Goal: Task Accomplishment & Management: Manage account settings

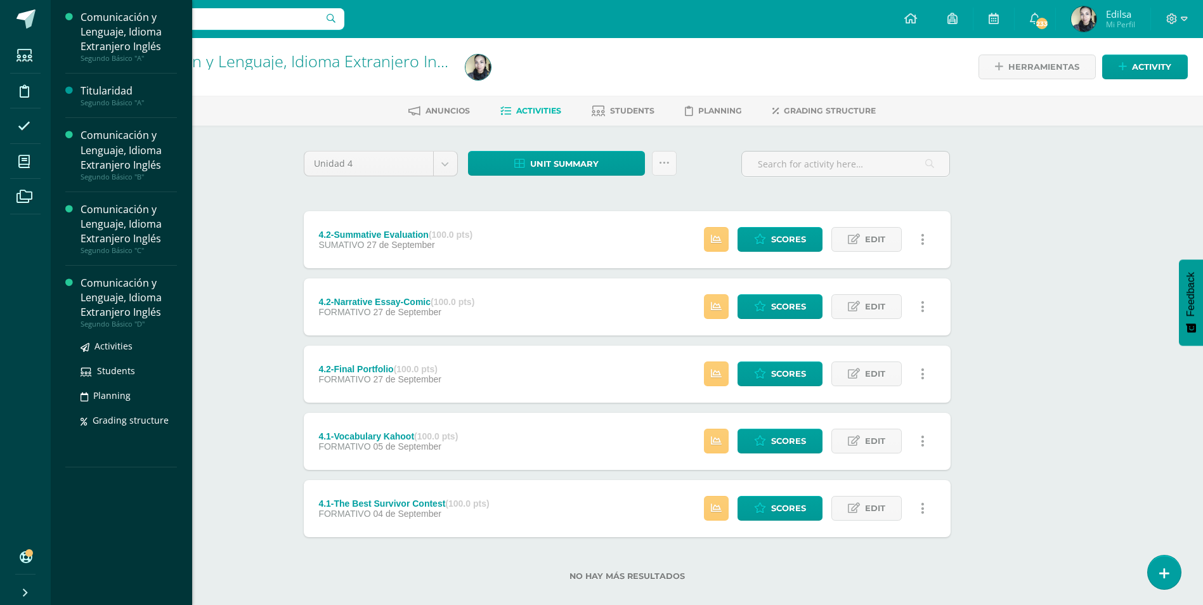
click at [88, 294] on div "Comunicación y Lenguaje, Idioma Extranjero Inglés" at bounding box center [129, 298] width 96 height 44
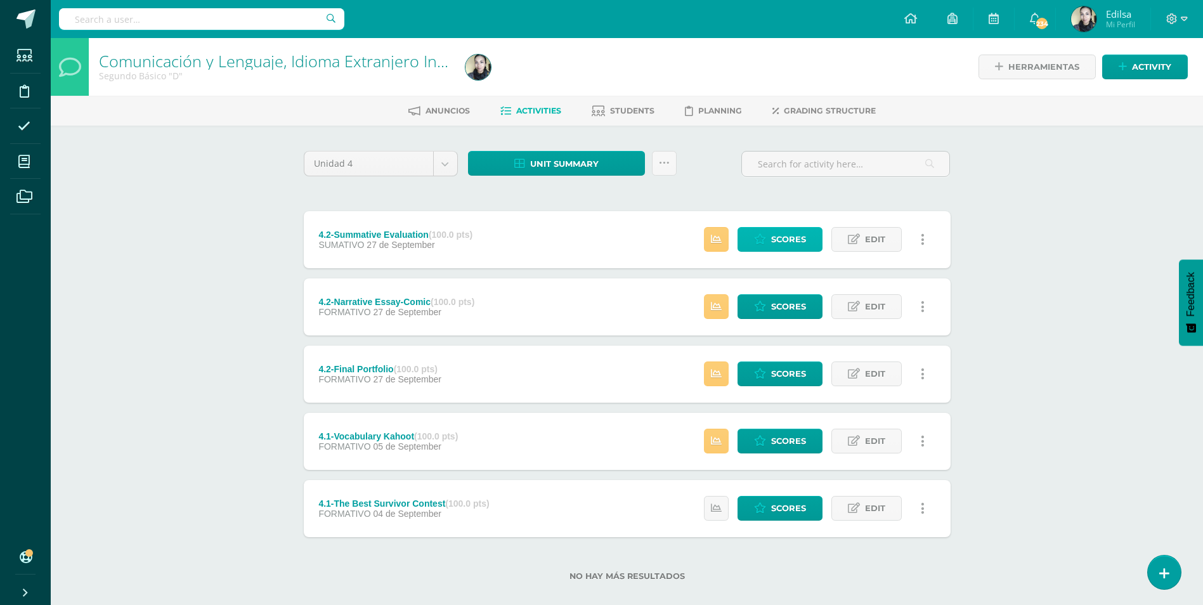
click at [797, 238] on span "Scores" at bounding box center [788, 239] width 35 height 23
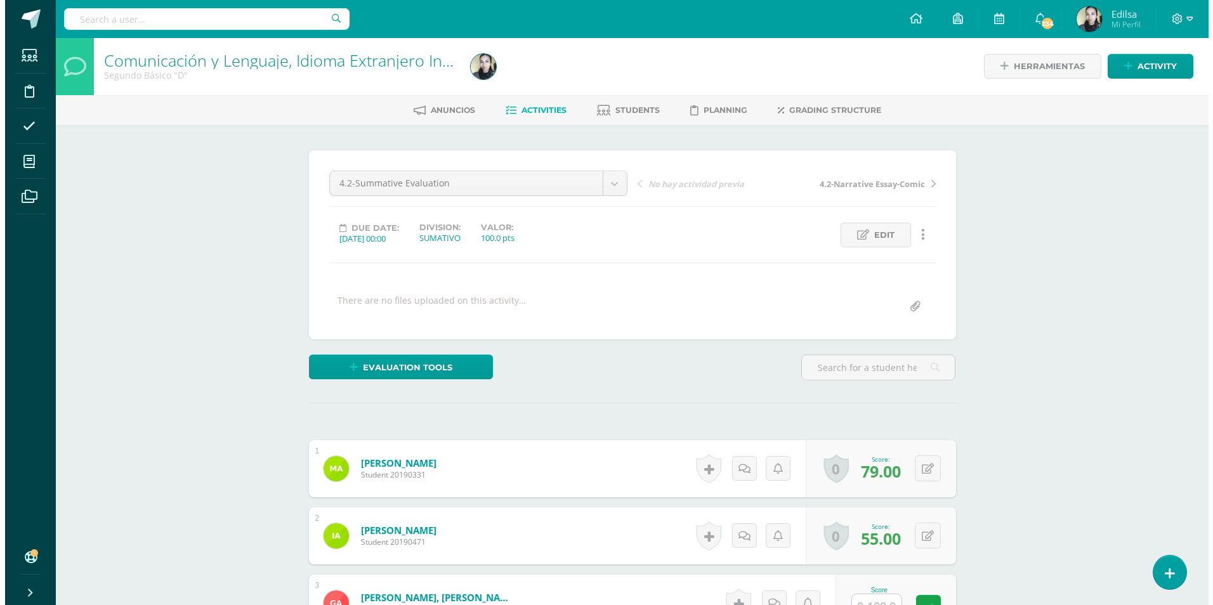
scroll to position [1, 0]
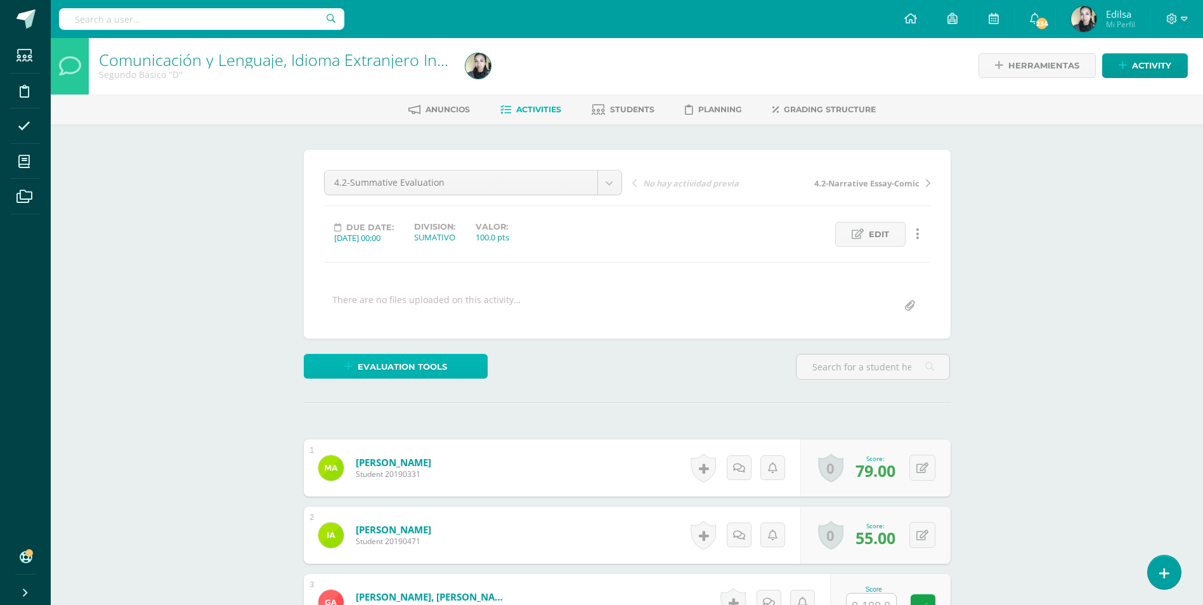
click at [389, 356] on span "Evaluation tools" at bounding box center [402, 366] width 89 height 23
click at [405, 322] on link "Sustitución de nota" at bounding box center [429, 324] width 126 height 20
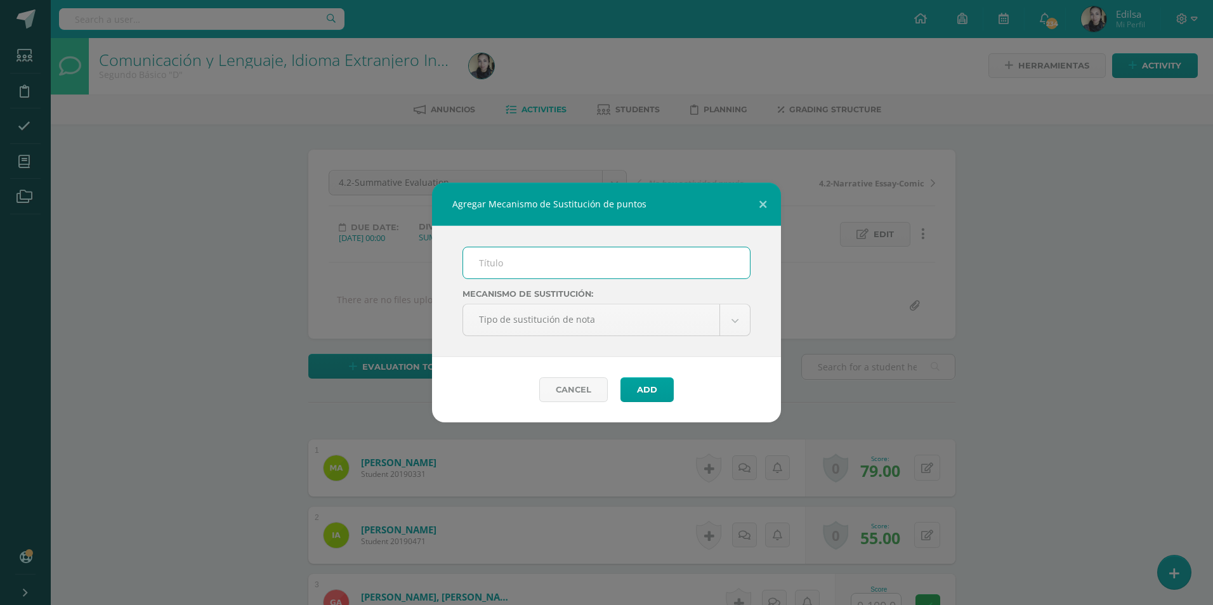
scroll to position [2, 0]
click at [488, 268] on input "text" at bounding box center [606, 262] width 287 height 31
type input "PMA"
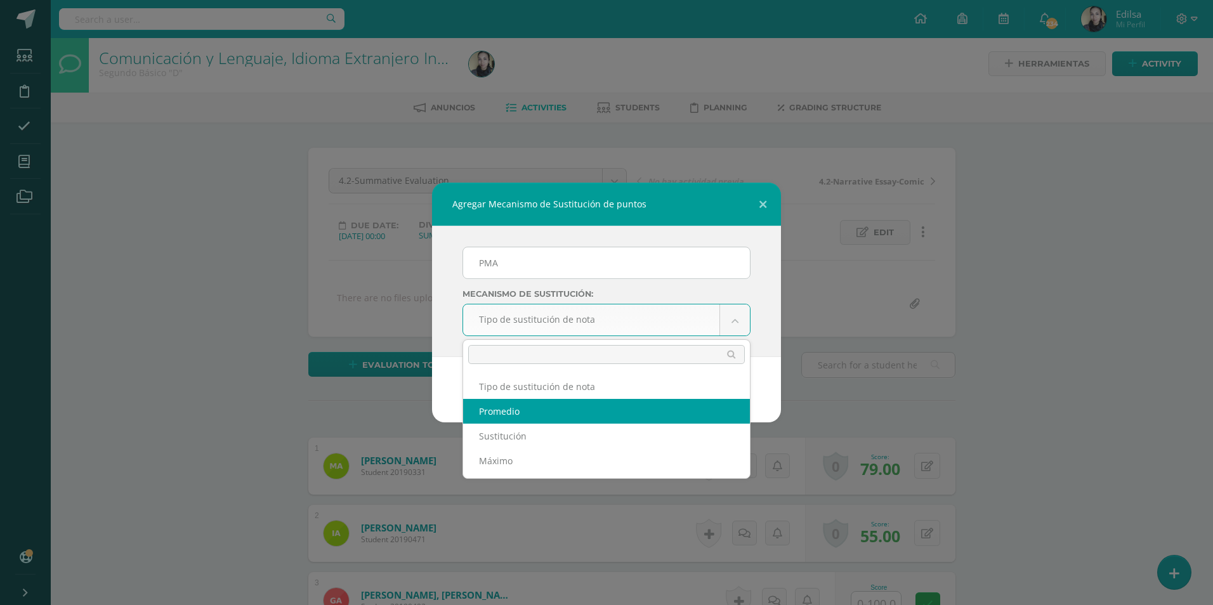
select select "average"
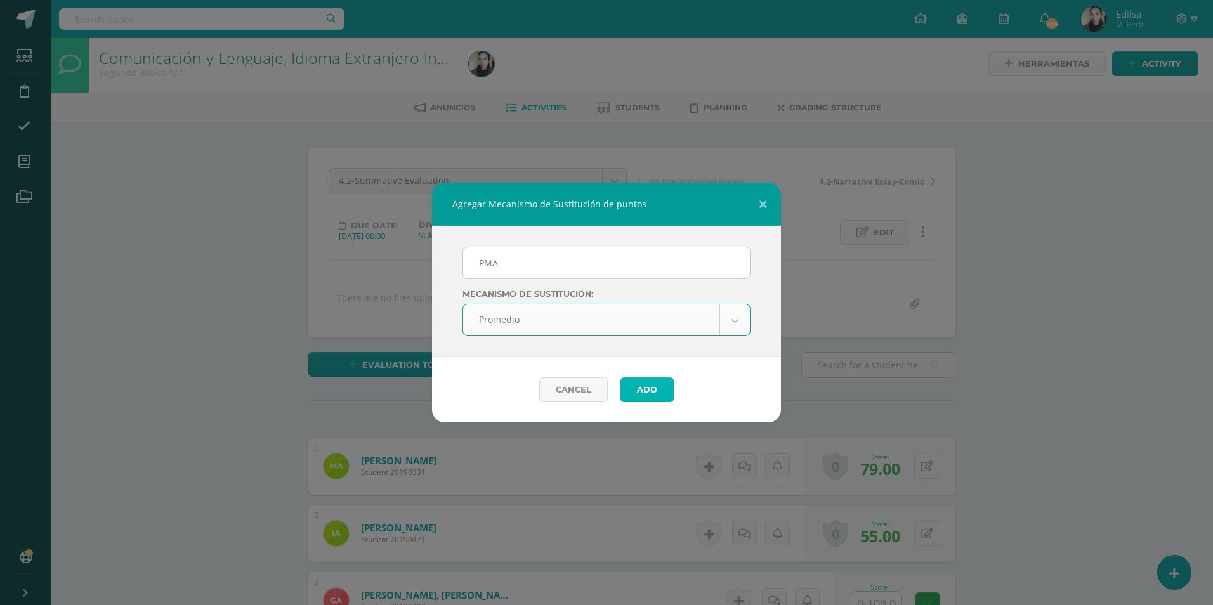
click at [639, 383] on button "Add" at bounding box center [646, 389] width 53 height 25
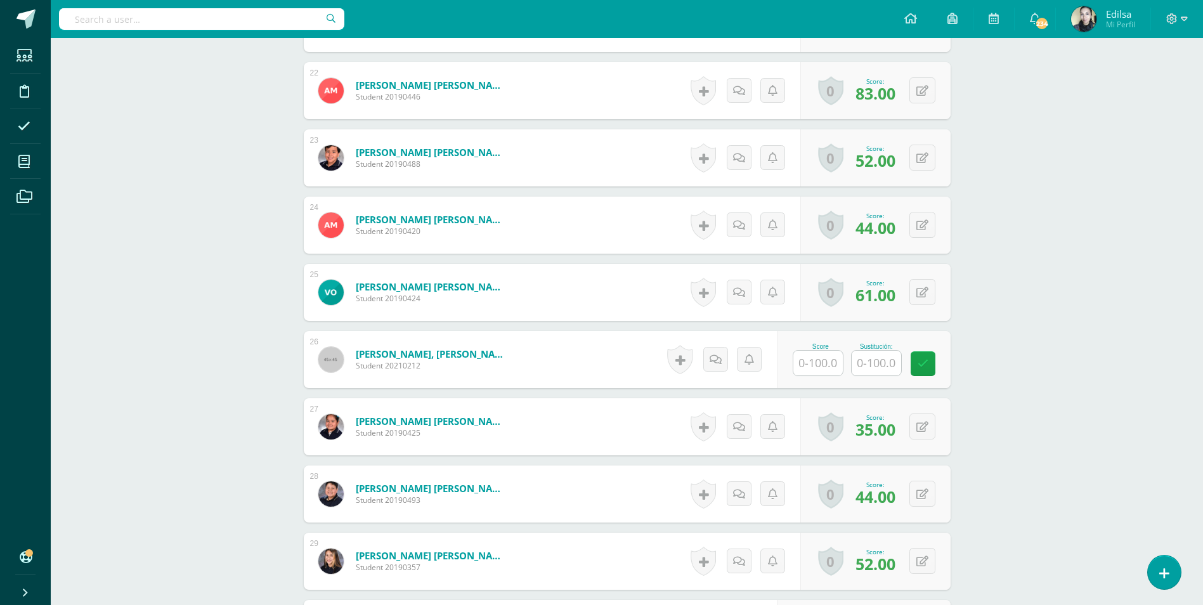
scroll to position [1844, 0]
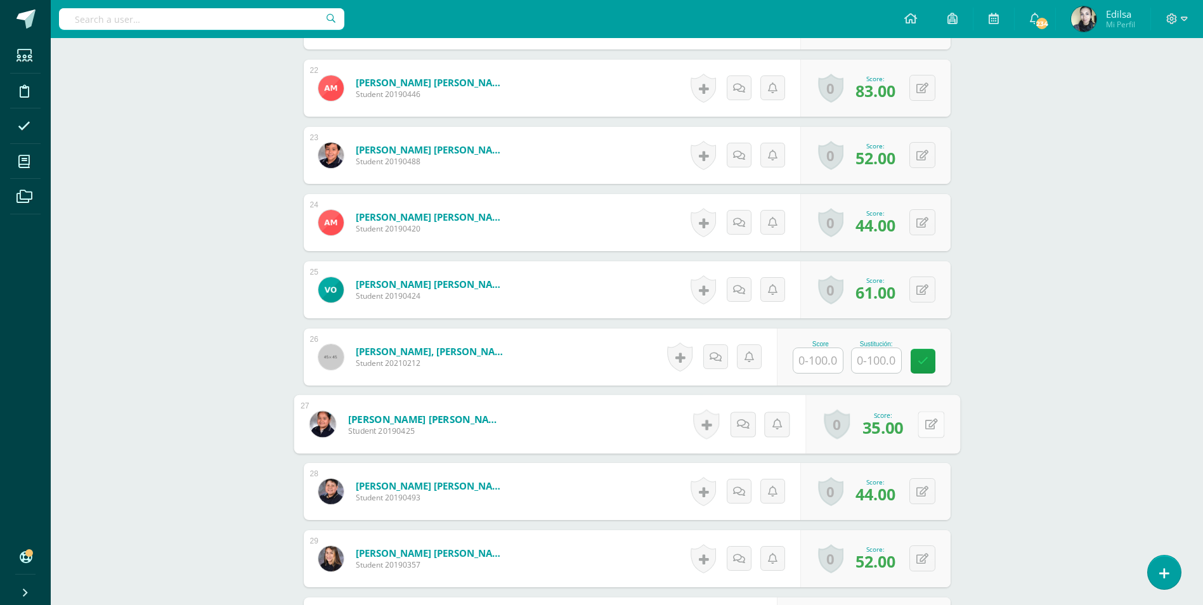
click at [924, 430] on button at bounding box center [931, 424] width 27 height 27
type input "36"
click at [897, 429] on icon at bounding box center [897, 428] width 11 height 11
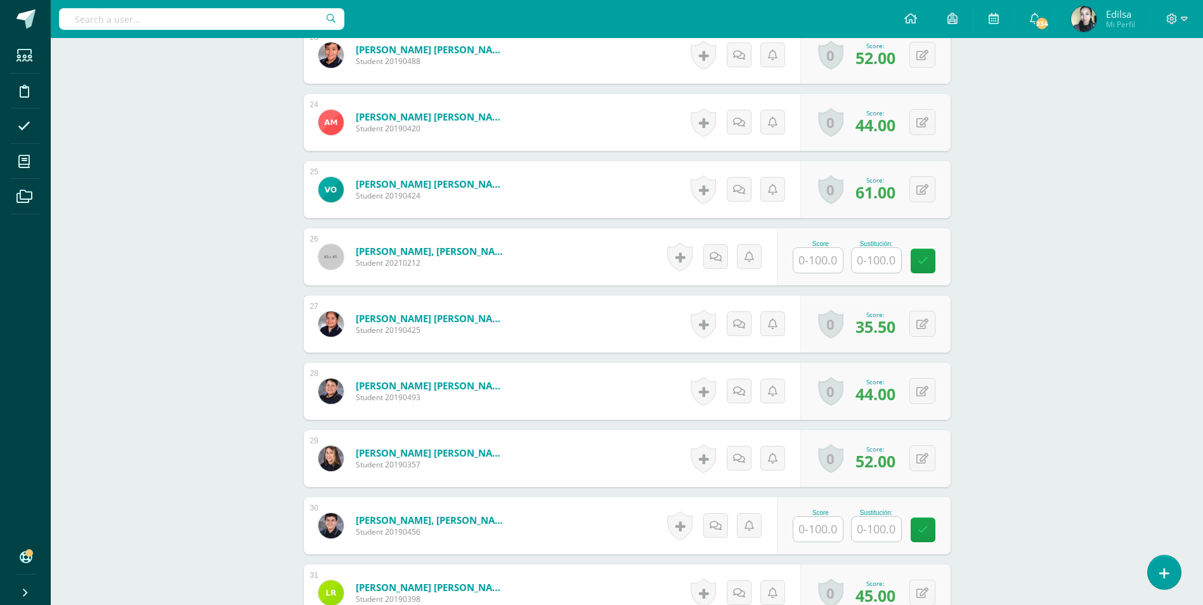
scroll to position [2034, 0]
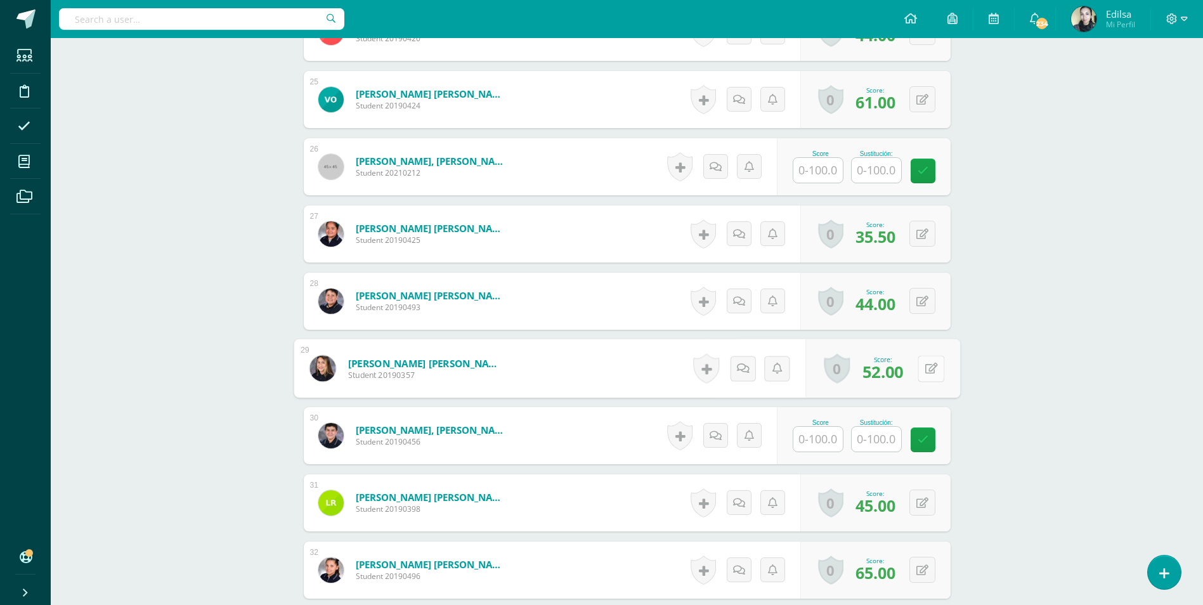
click at [920, 369] on button at bounding box center [931, 368] width 27 height 27
type input "66"
click at [892, 370] on icon at bounding box center [897, 372] width 11 height 11
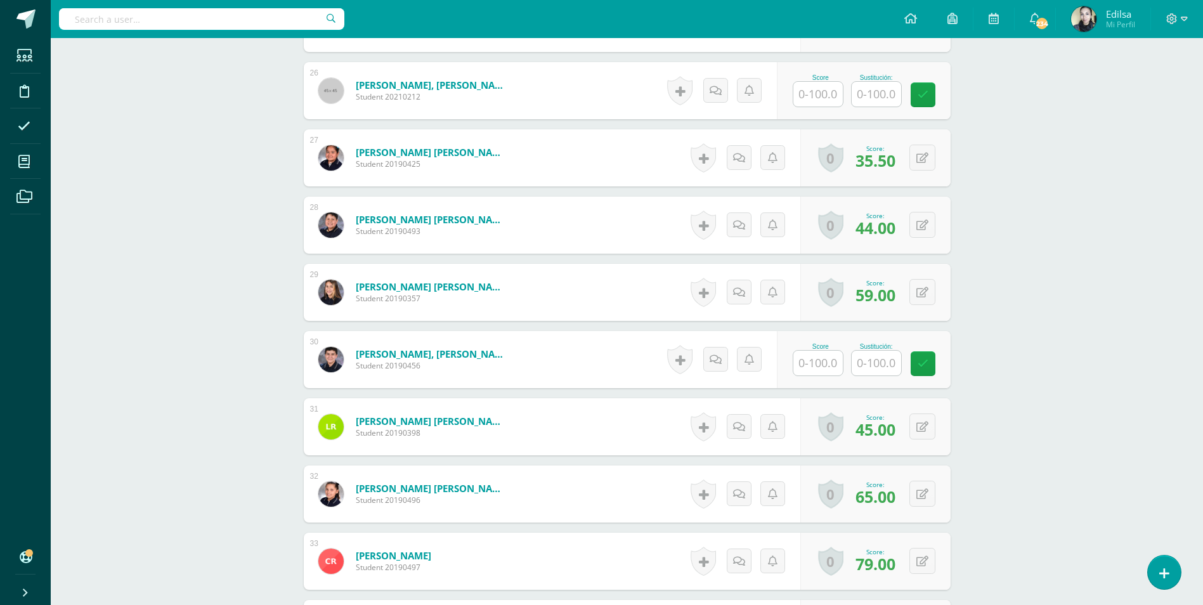
scroll to position [2098, 0]
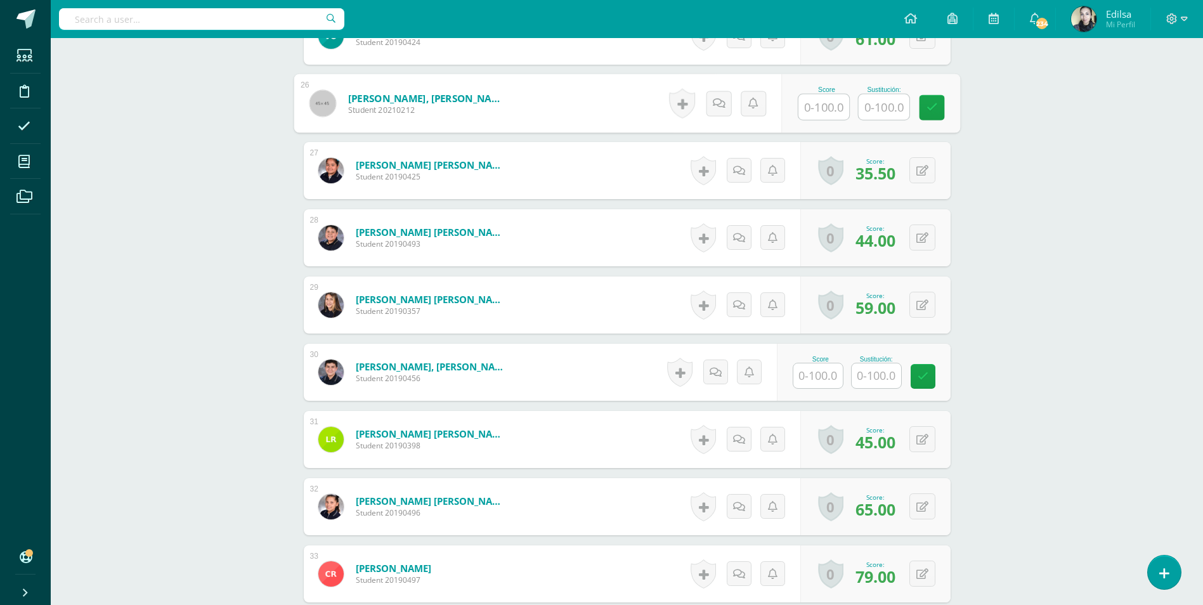
click at [830, 108] on input "text" at bounding box center [824, 107] width 51 height 25
type input "60"
click at [932, 110] on icon at bounding box center [931, 107] width 11 height 11
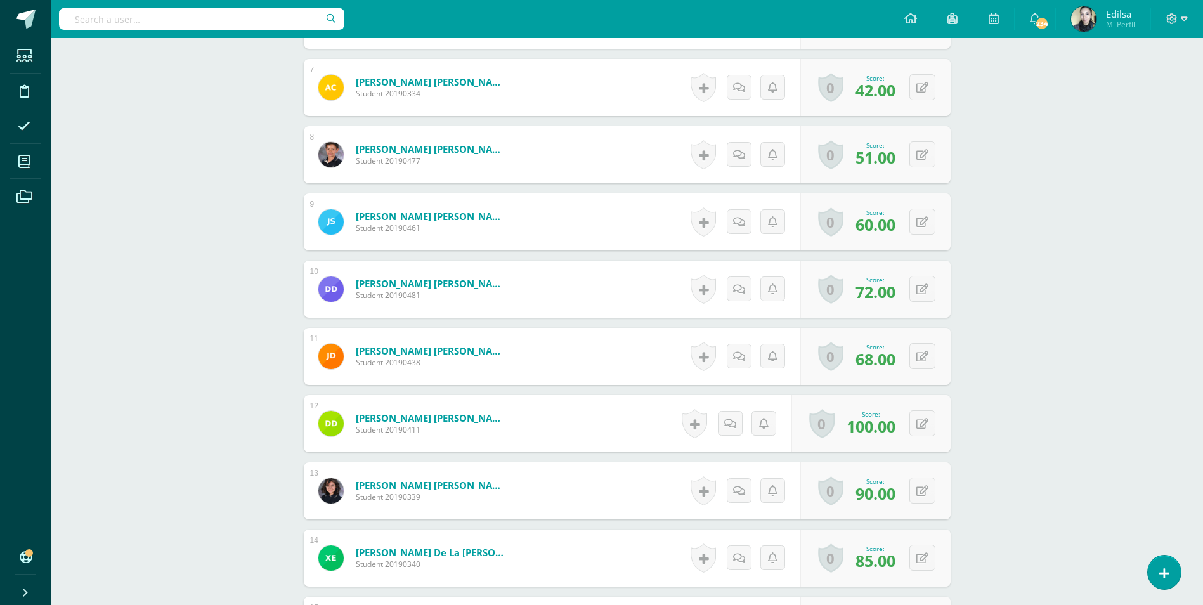
scroll to position [829, 0]
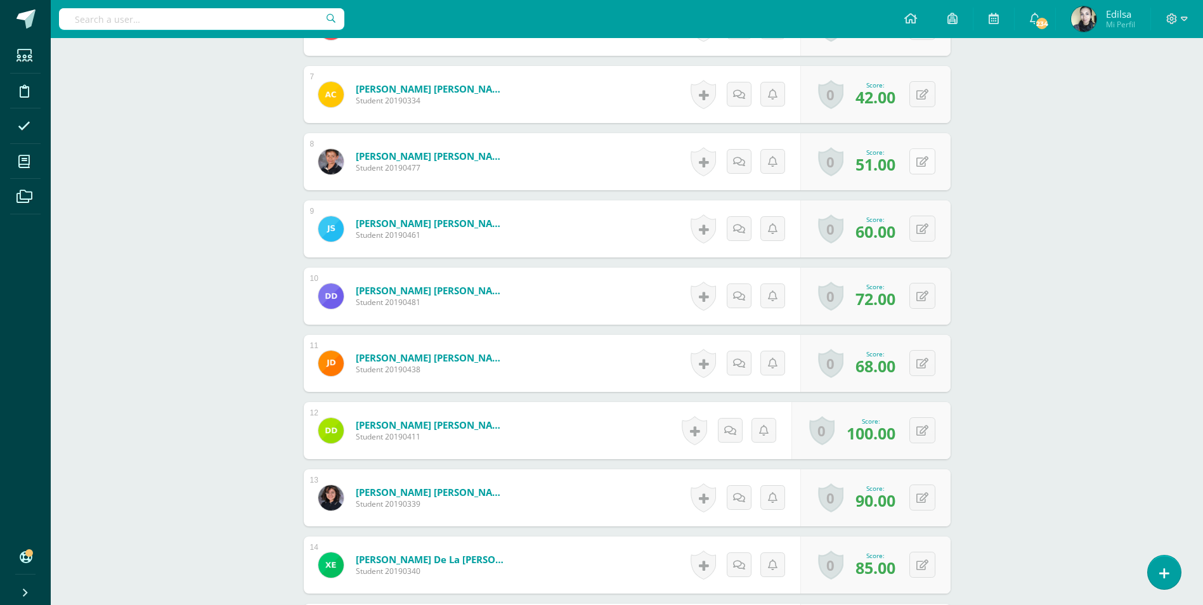
click at [928, 161] on button at bounding box center [923, 161] width 26 height 26
type input "66"
click at [899, 165] on icon at bounding box center [897, 165] width 11 height 11
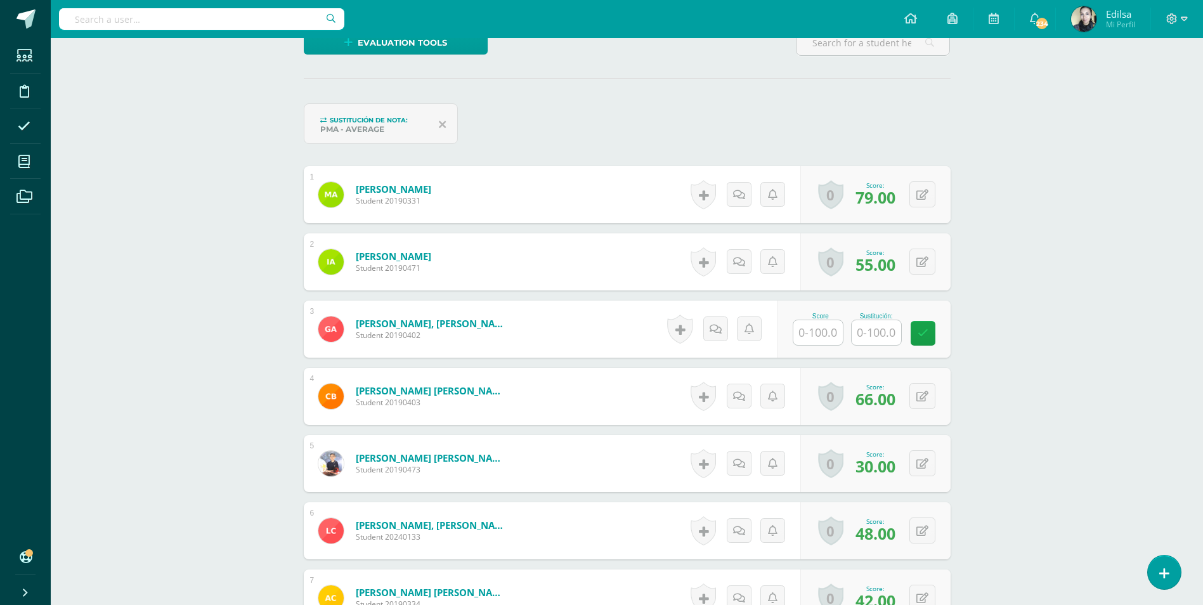
scroll to position [322, 0]
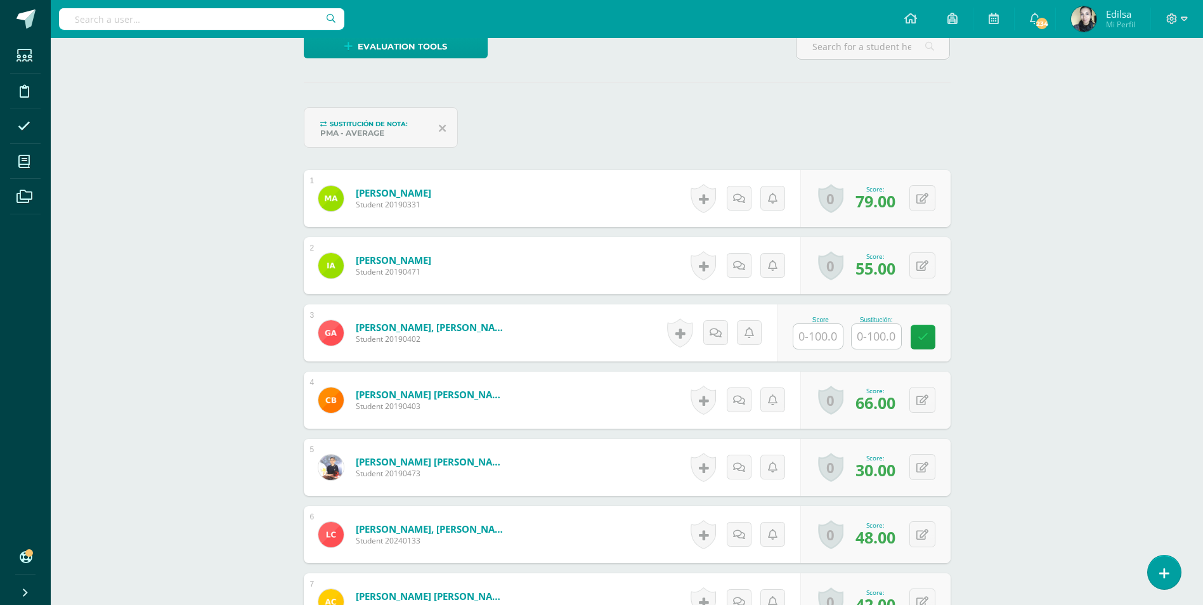
click at [830, 334] on input "text" at bounding box center [818, 336] width 49 height 25
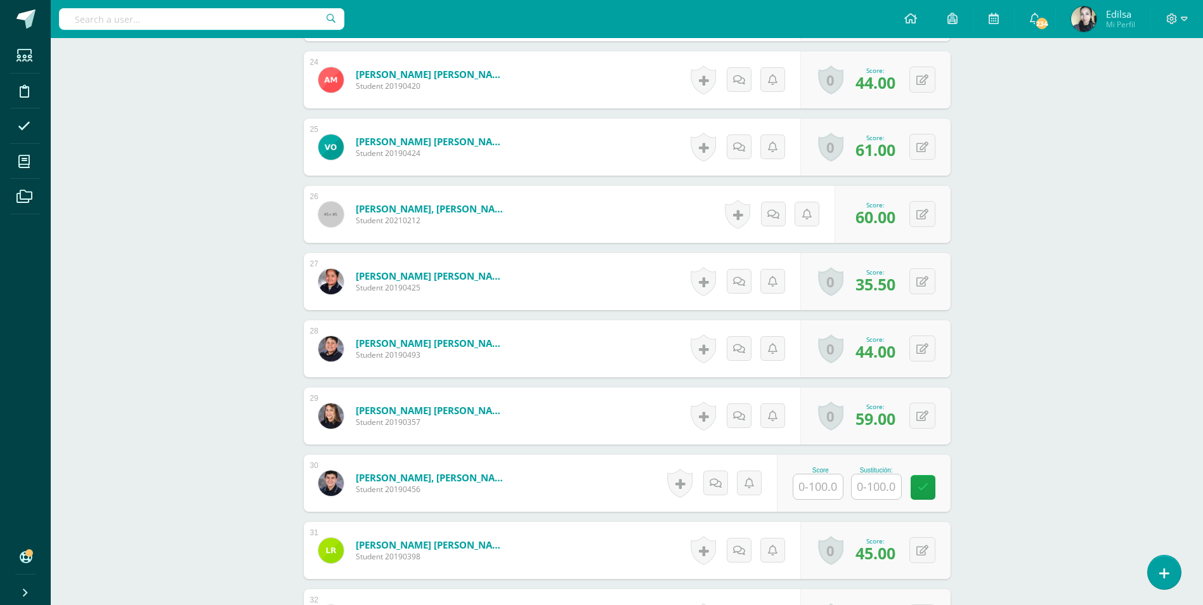
scroll to position [1954, 0]
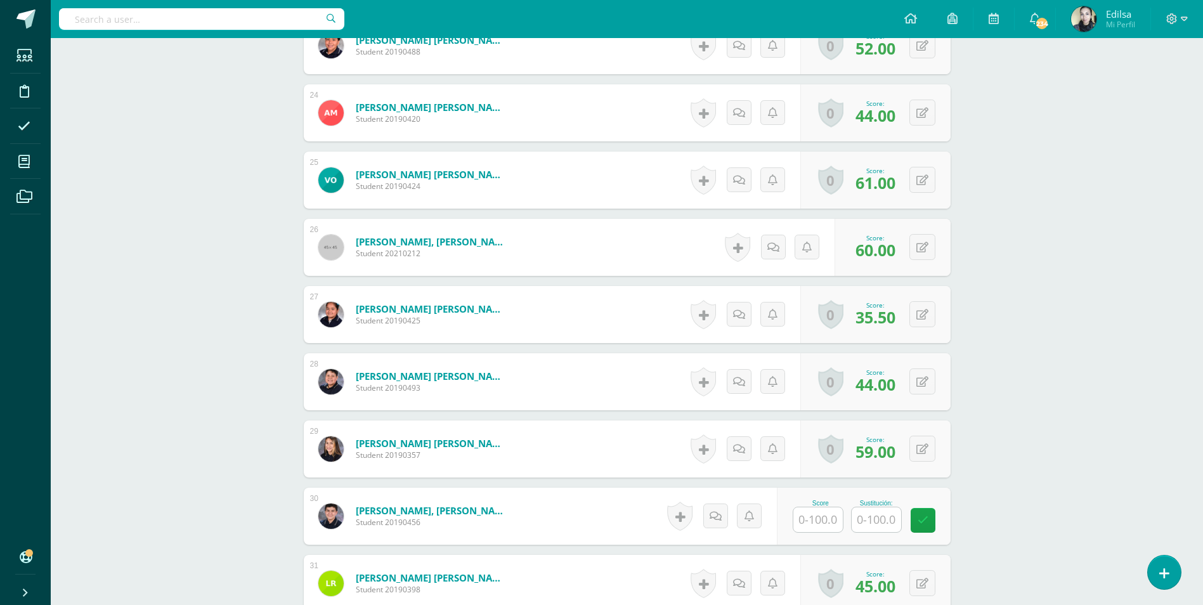
type input "79"
click at [818, 528] on input "text" at bounding box center [824, 519] width 51 height 25
type input "82"
click at [929, 526] on icon at bounding box center [931, 520] width 11 height 11
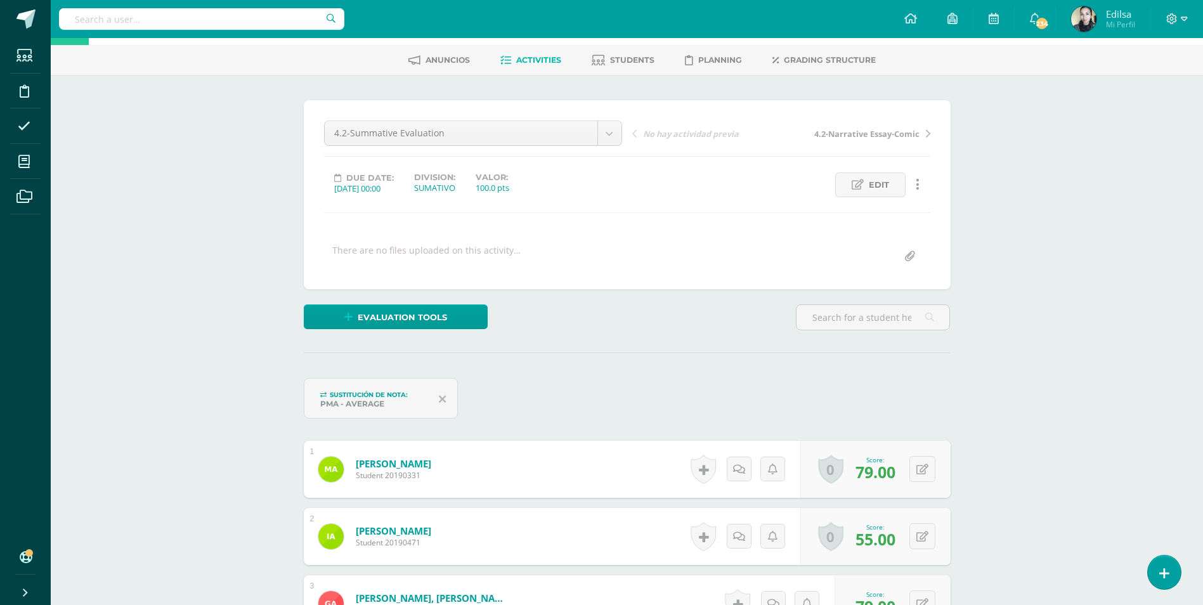
scroll to position [0, 0]
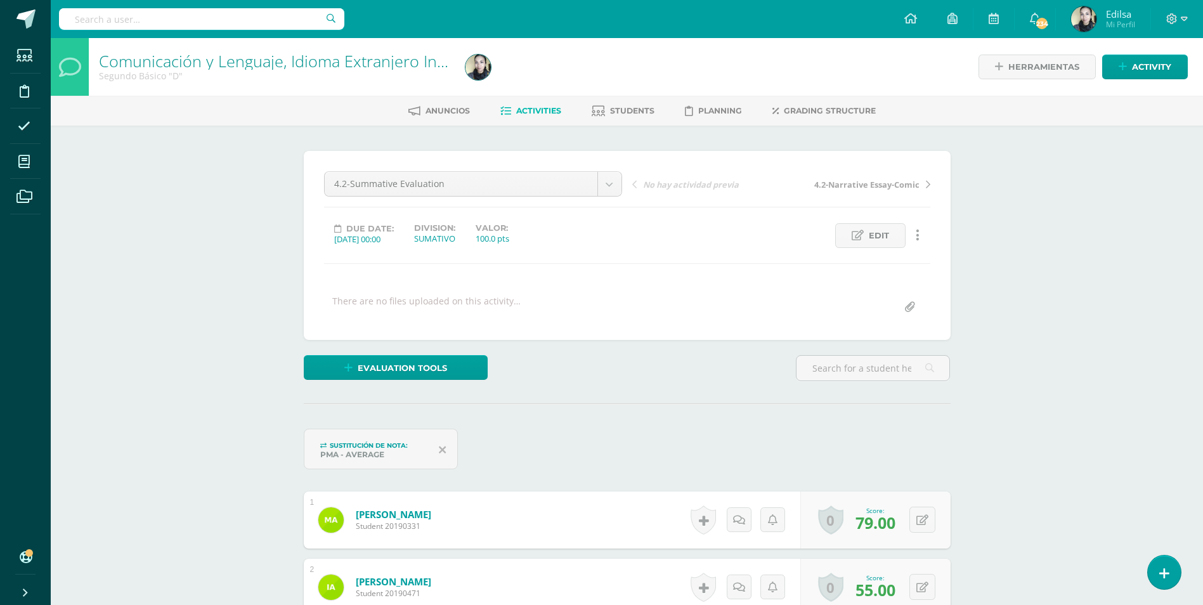
click at [533, 110] on span "Activities" at bounding box center [538, 111] width 45 height 10
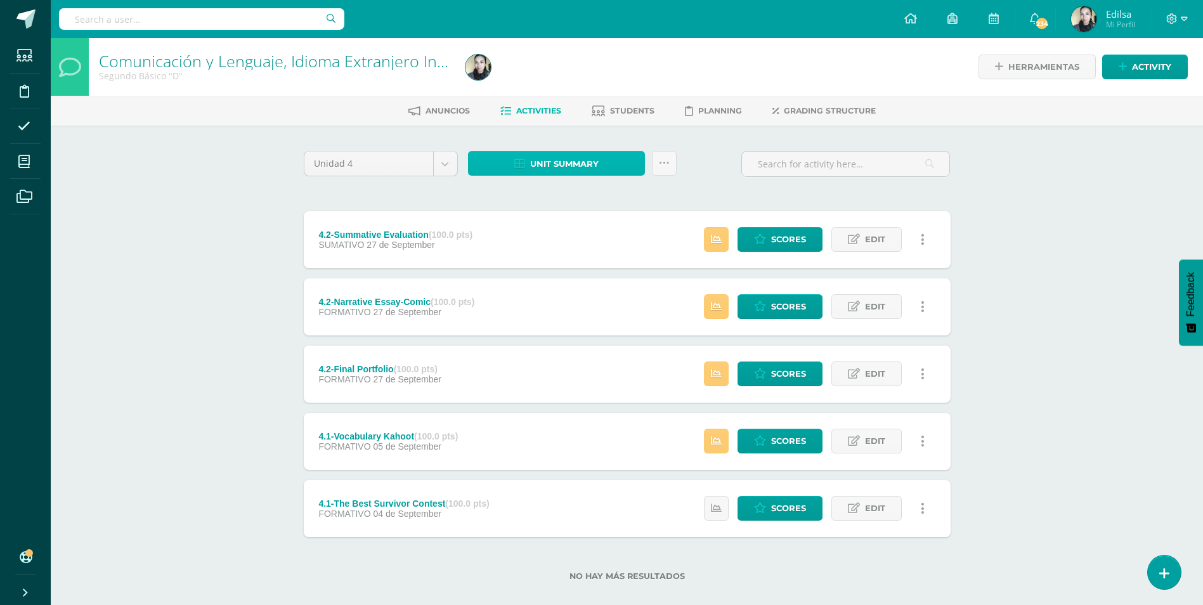
click at [546, 162] on span "Unit summary" at bounding box center [564, 163] width 69 height 23
click at [542, 81] on link "Download as HTML" at bounding box center [557, 82] width 121 height 20
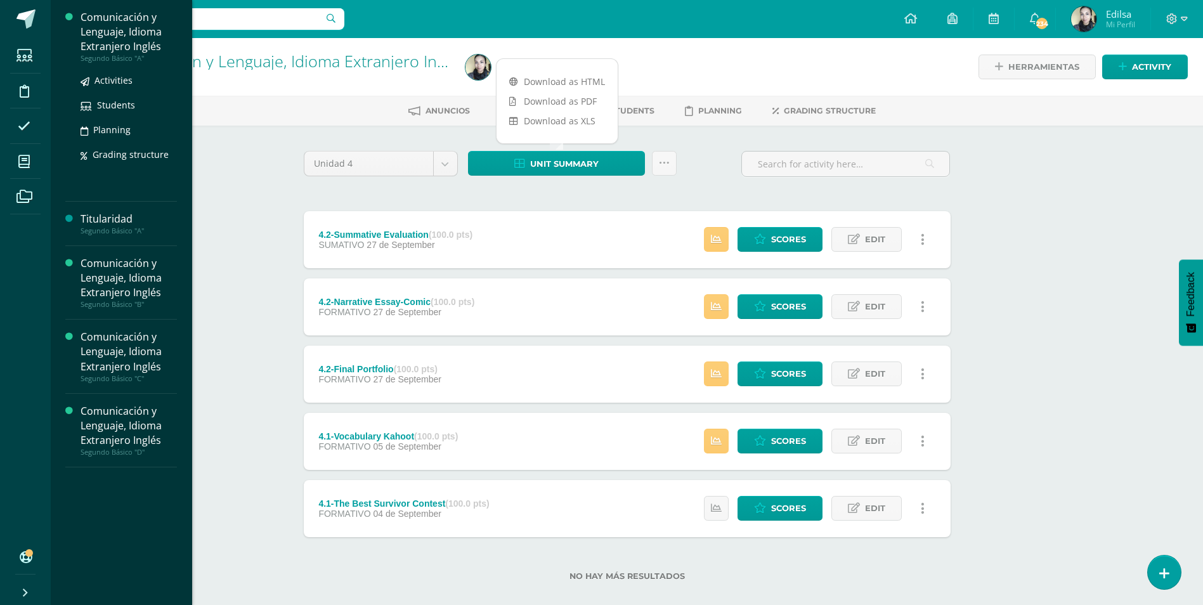
click at [95, 38] on div "Comunicación y Lenguaje, Idioma Extranjero Inglés" at bounding box center [129, 32] width 96 height 44
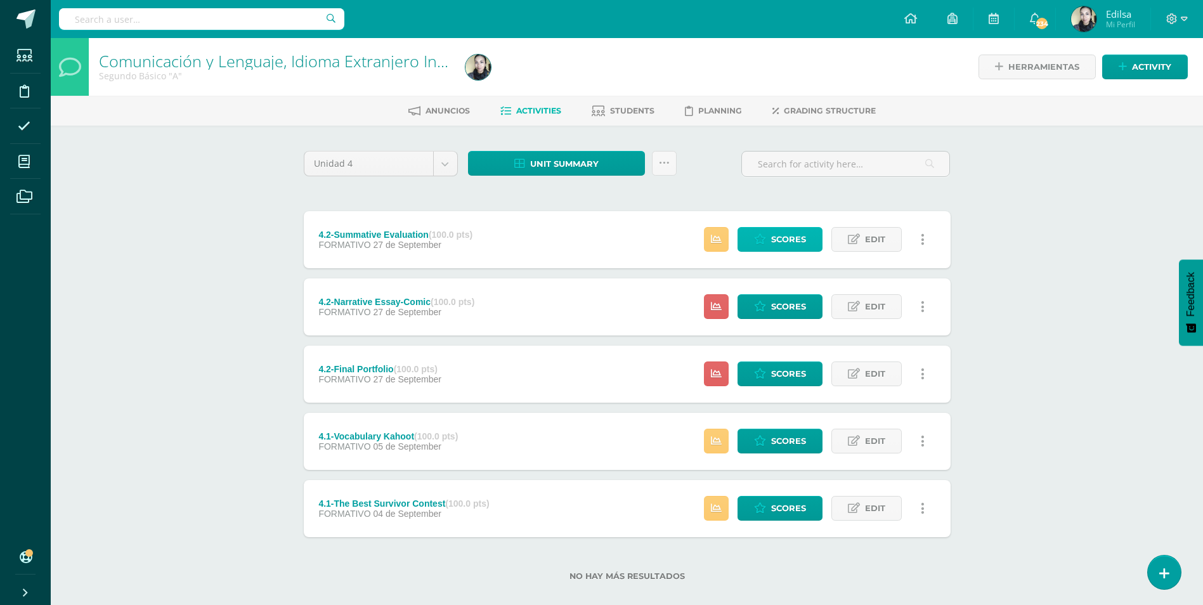
click at [759, 237] on icon at bounding box center [760, 239] width 12 height 11
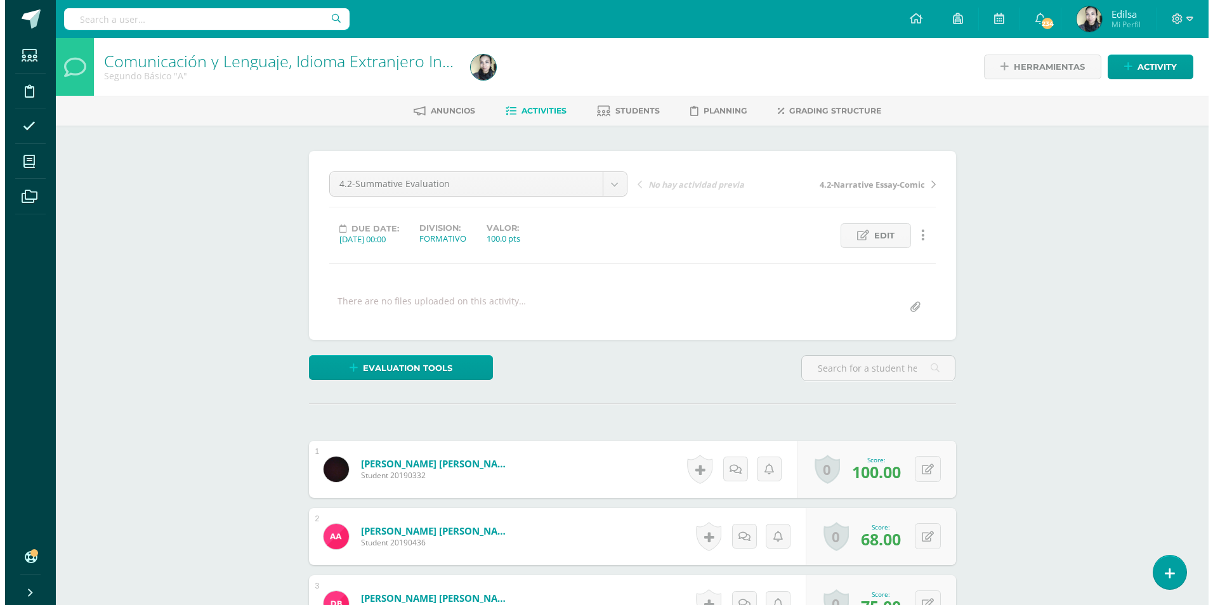
scroll to position [1, 0]
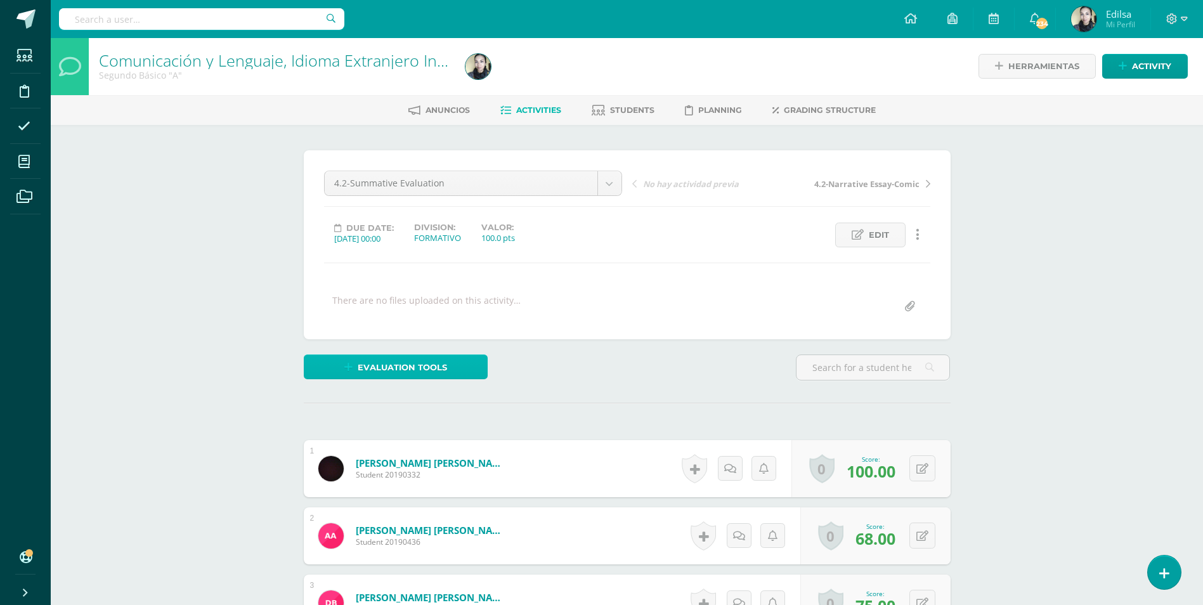
click at [441, 375] on span "Evaluation tools" at bounding box center [402, 367] width 89 height 23
click at [434, 332] on link "Sustitución de nota" at bounding box center [429, 325] width 126 height 20
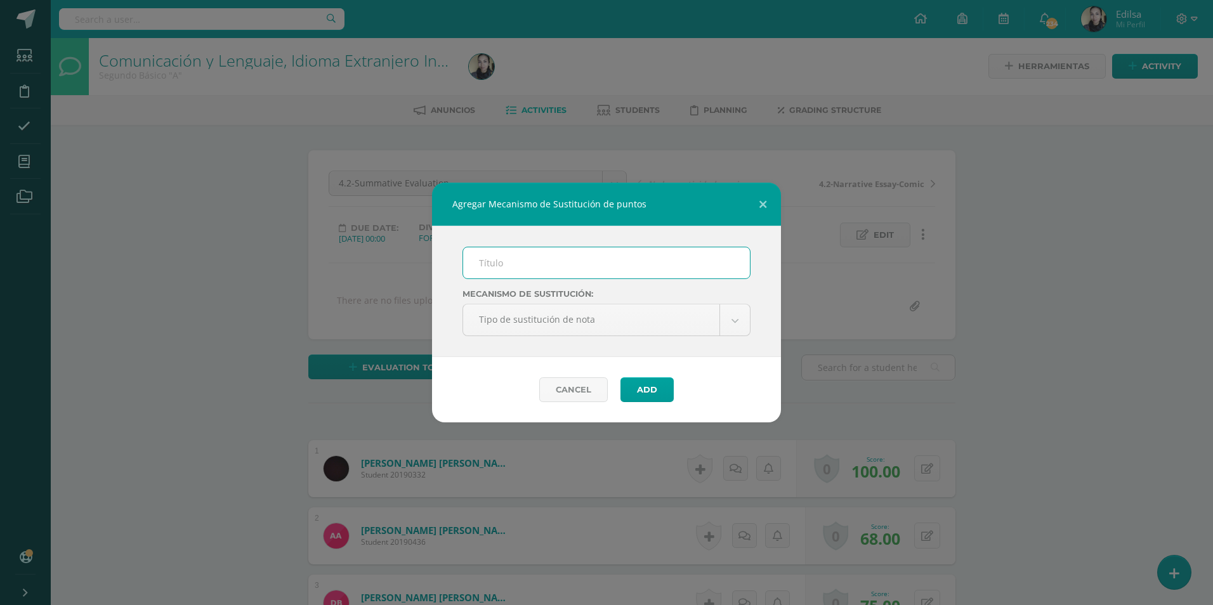
click at [485, 254] on input "text" at bounding box center [606, 262] width 287 height 31
click at [500, 261] on input "text" at bounding box center [606, 262] width 287 height 31
type input "PMA"
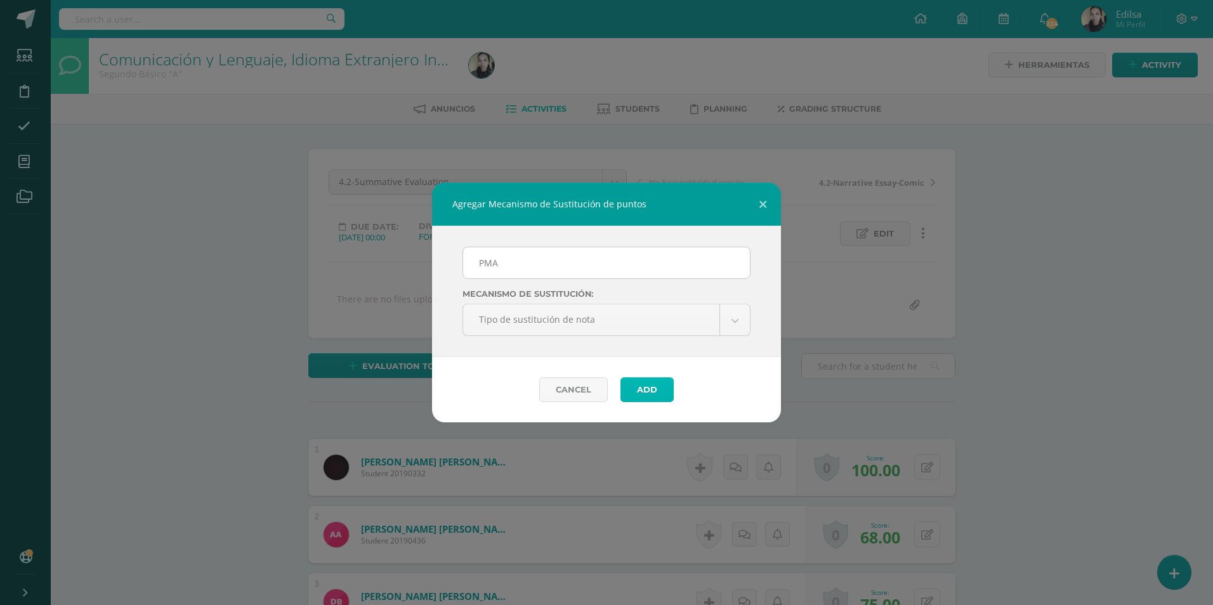
click at [650, 383] on button "Add" at bounding box center [646, 389] width 53 height 25
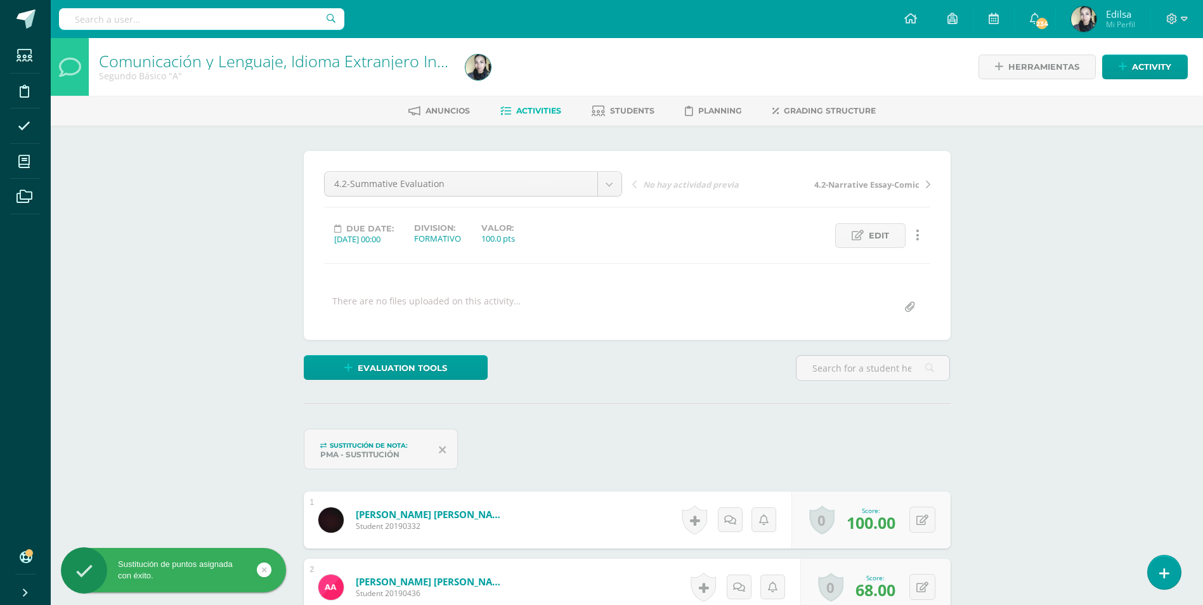
click at [433, 450] on div "Sustitución de nota: PMA - Sustitución" at bounding box center [381, 449] width 154 height 41
click at [445, 453] on icon at bounding box center [442, 448] width 7 height 11
click at [443, 447] on icon at bounding box center [442, 448] width 7 height 11
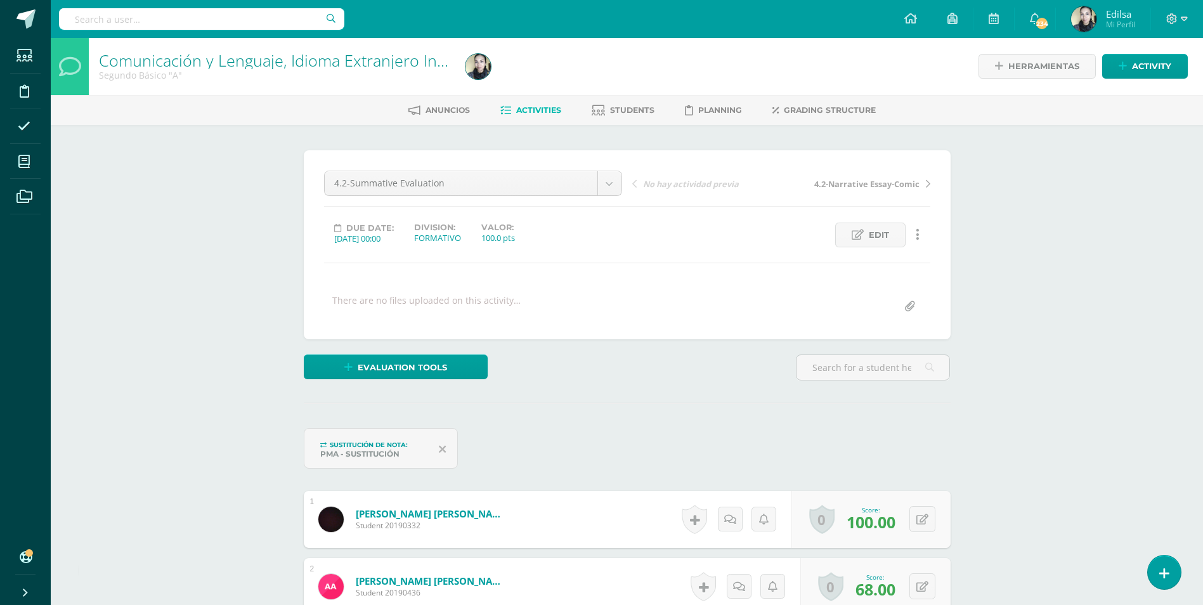
click at [443, 447] on icon at bounding box center [442, 448] width 7 height 11
click at [426, 442] on div "Sustitución de nota:" at bounding box center [374, 444] width 108 height 9
click at [398, 445] on span "Sustitución de nota:" at bounding box center [369, 445] width 78 height 8
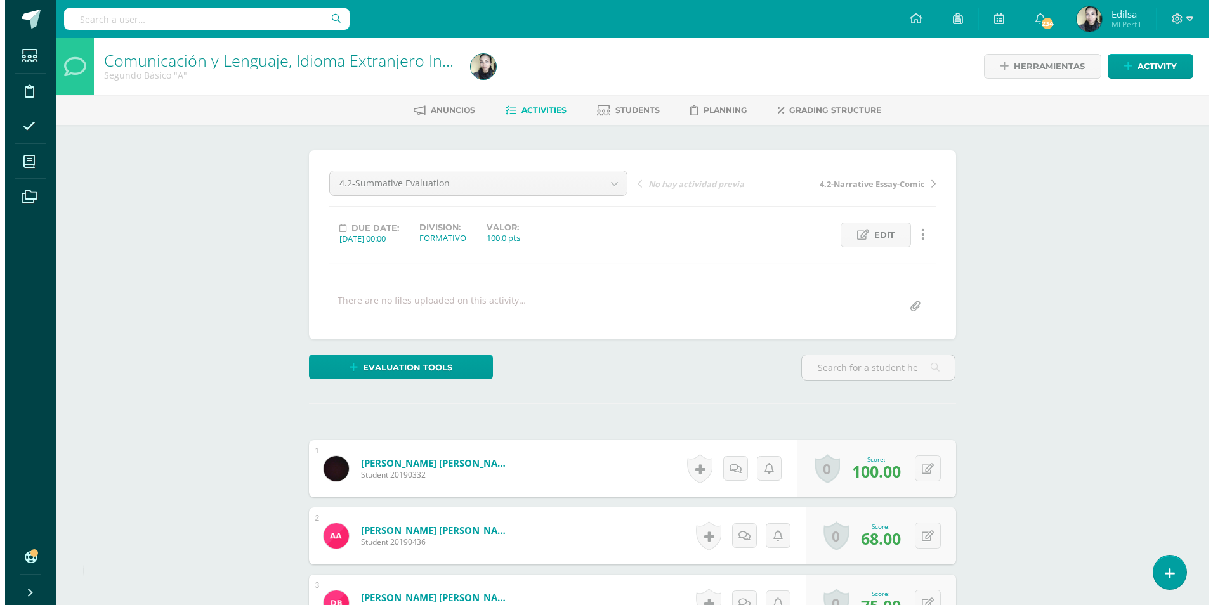
scroll to position [1, 0]
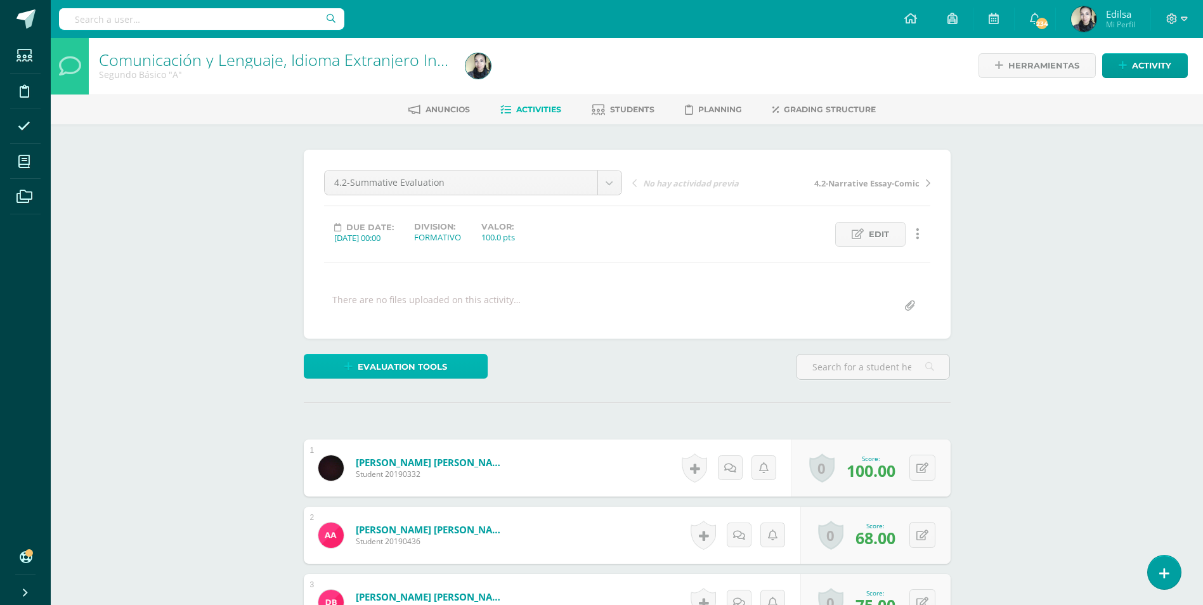
click at [405, 358] on span "Evaluation tools" at bounding box center [402, 366] width 89 height 23
click at [435, 326] on link "Sustitución de nota" at bounding box center [429, 324] width 126 height 20
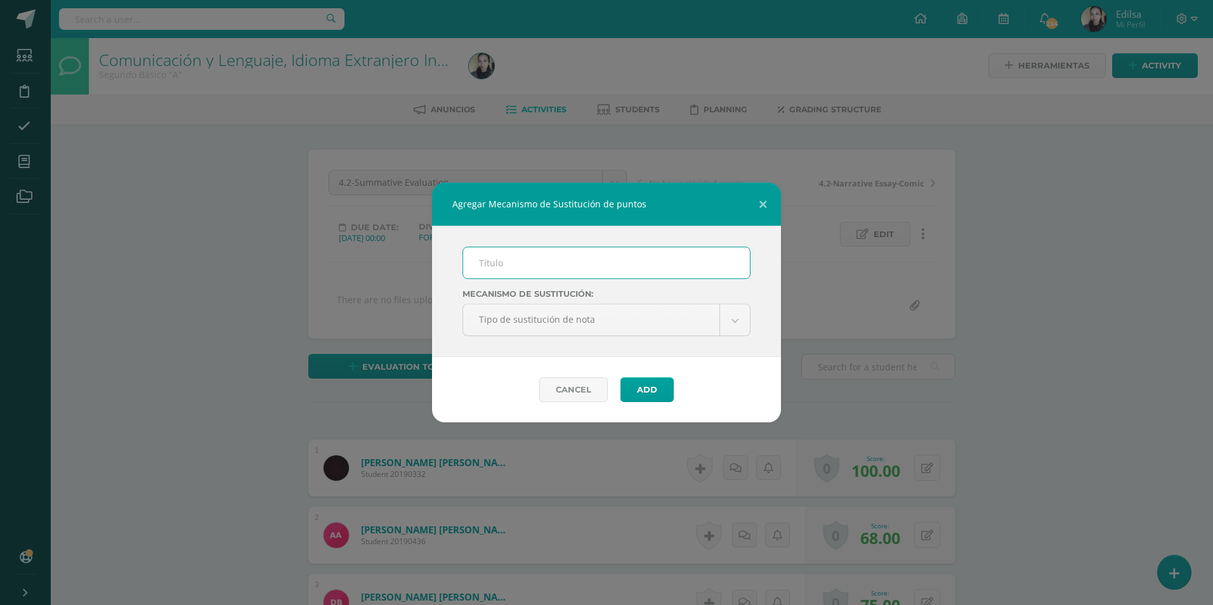
scroll to position [2, 0]
click at [479, 255] on input "text" at bounding box center [606, 262] width 287 height 31
type input "PMA"
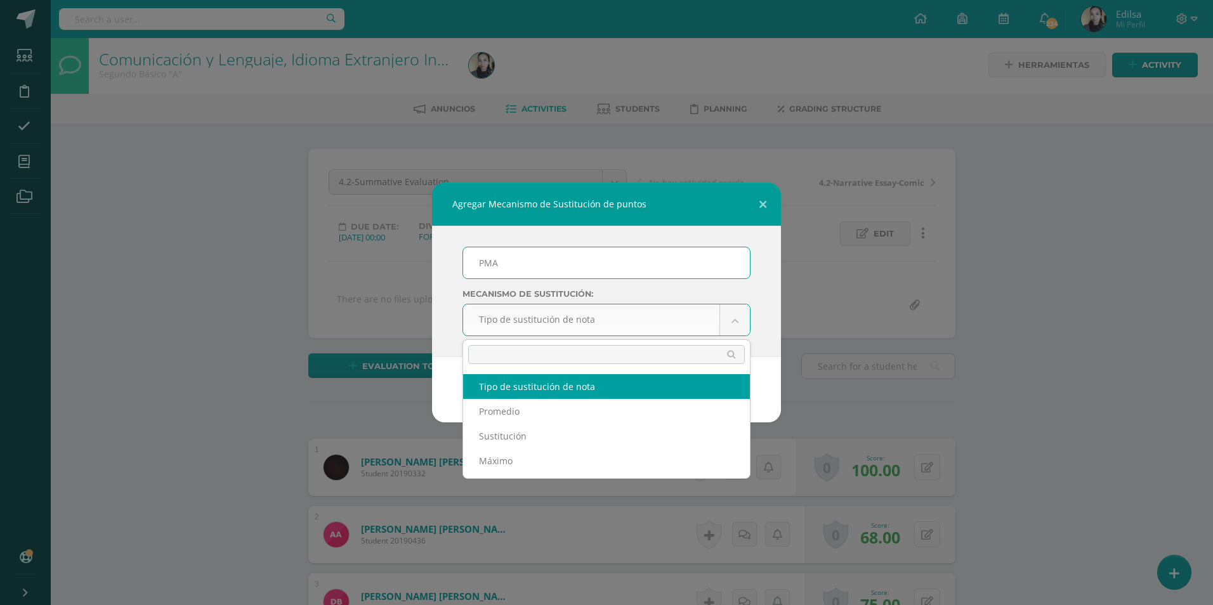
click at [506, 340] on div at bounding box center [606, 354] width 287 height 29
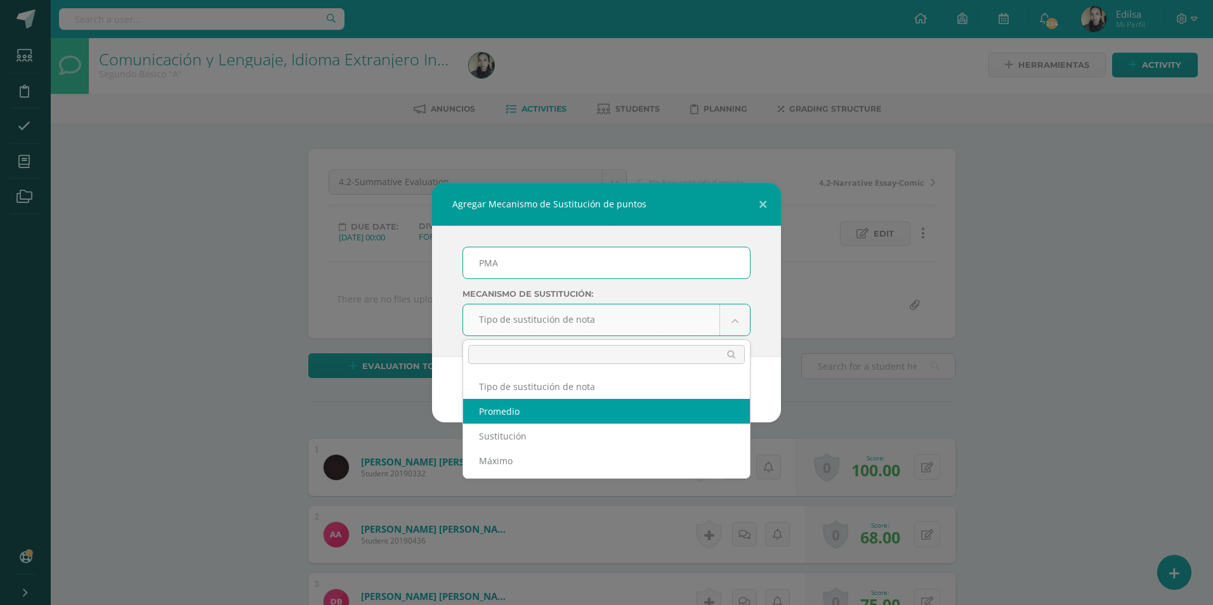
select select "average"
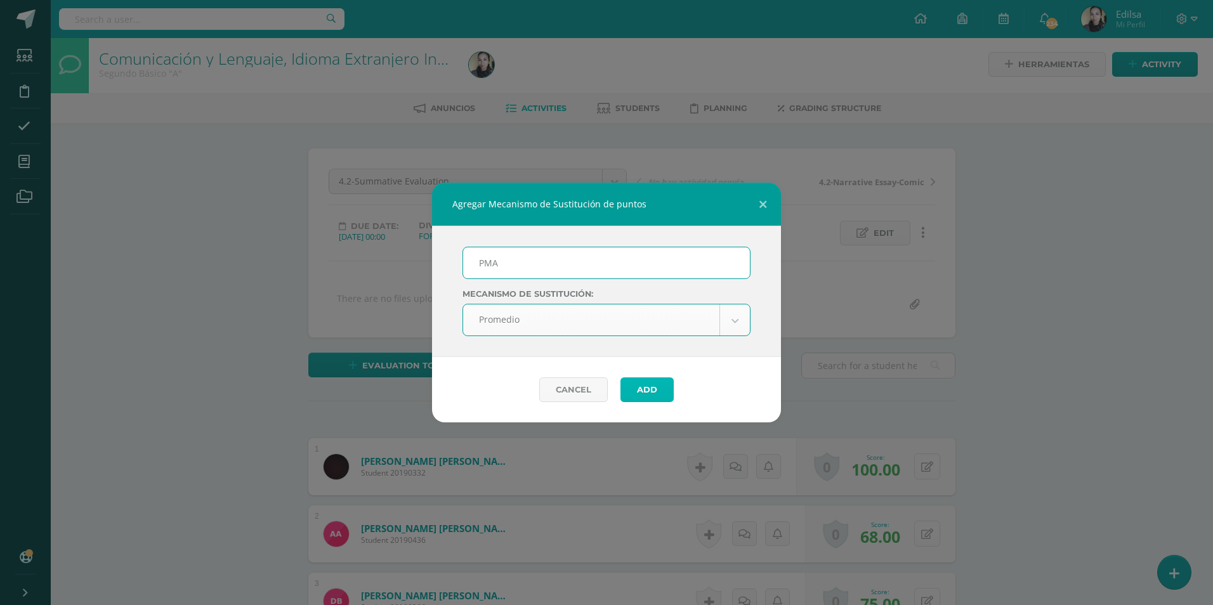
click at [646, 379] on button "Add" at bounding box center [646, 389] width 53 height 25
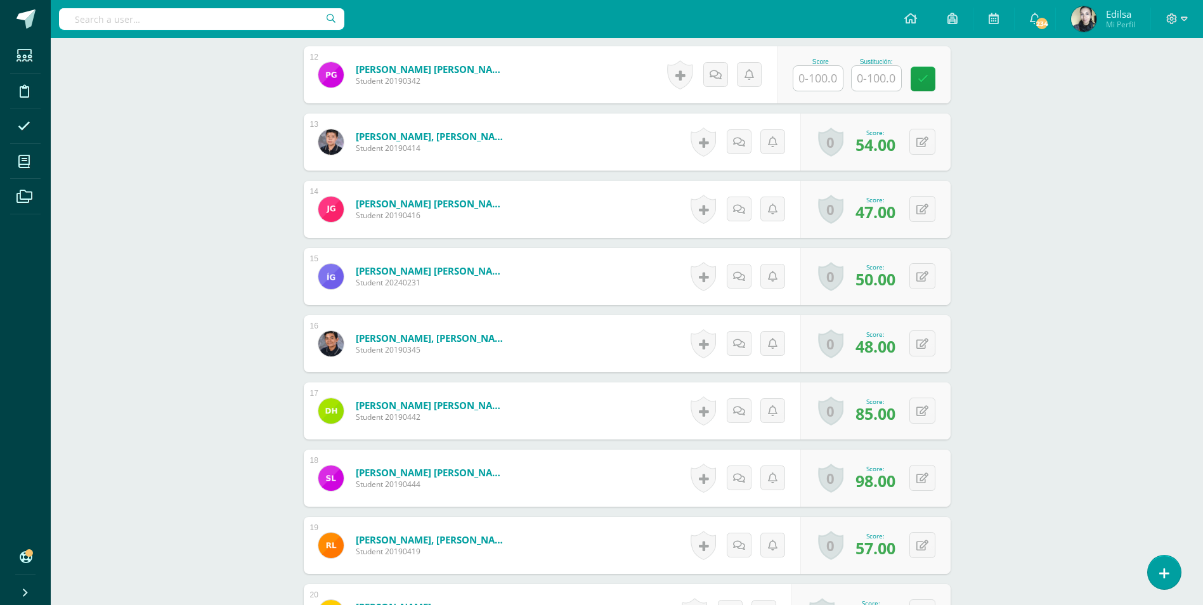
scroll to position [1121, 0]
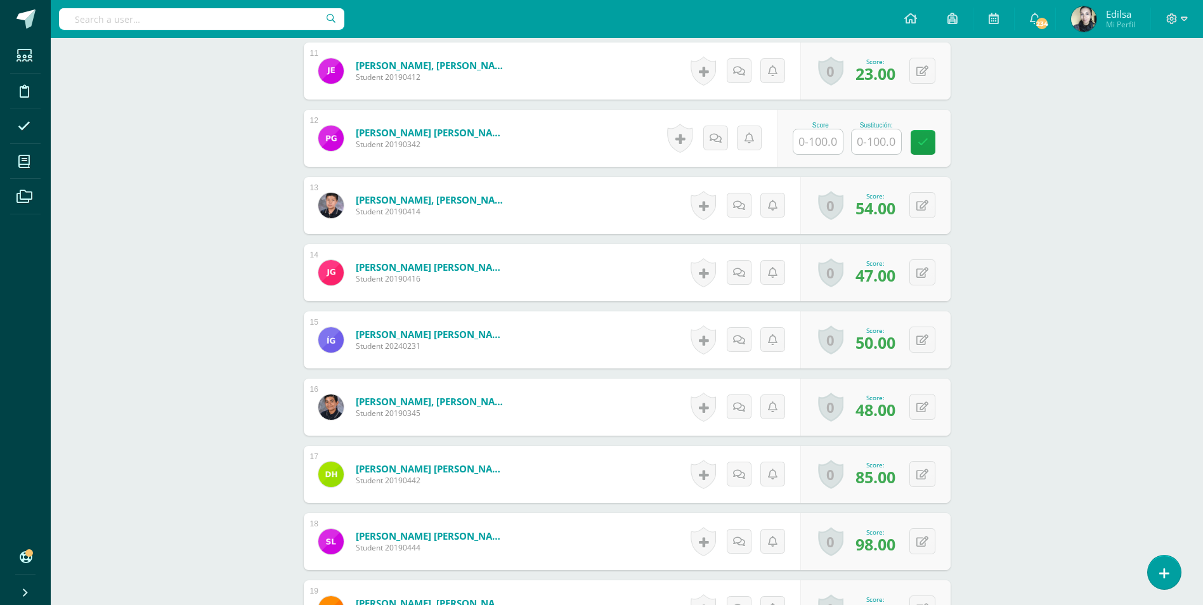
click at [827, 148] on input "text" at bounding box center [818, 141] width 49 height 25
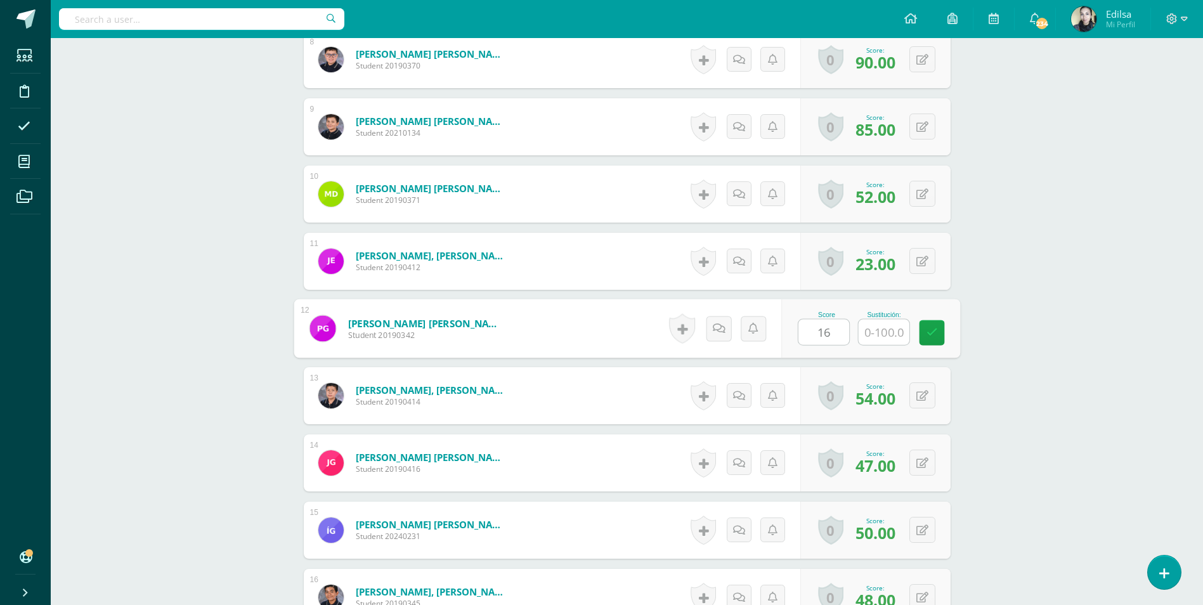
type input "16"
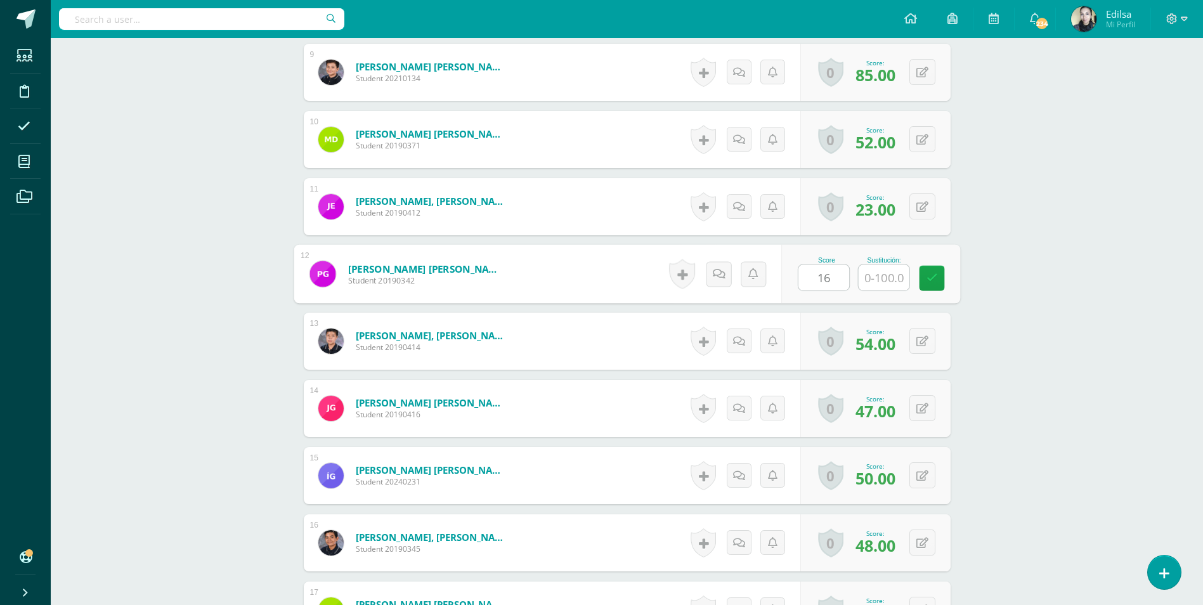
scroll to position [995, 0]
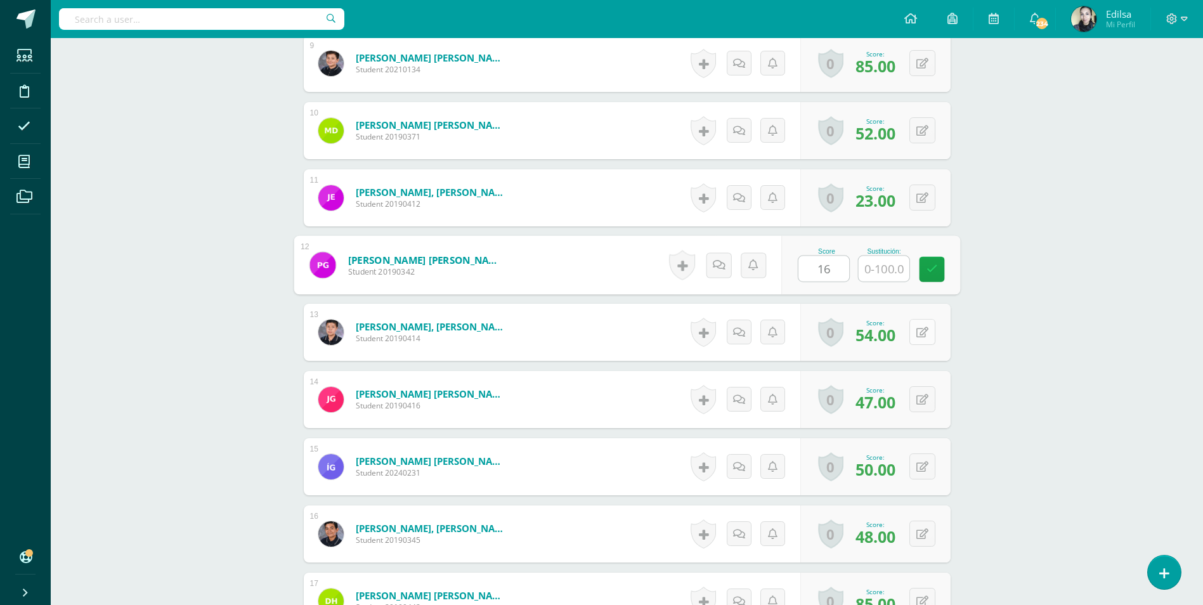
click at [926, 322] on button at bounding box center [923, 332] width 26 height 26
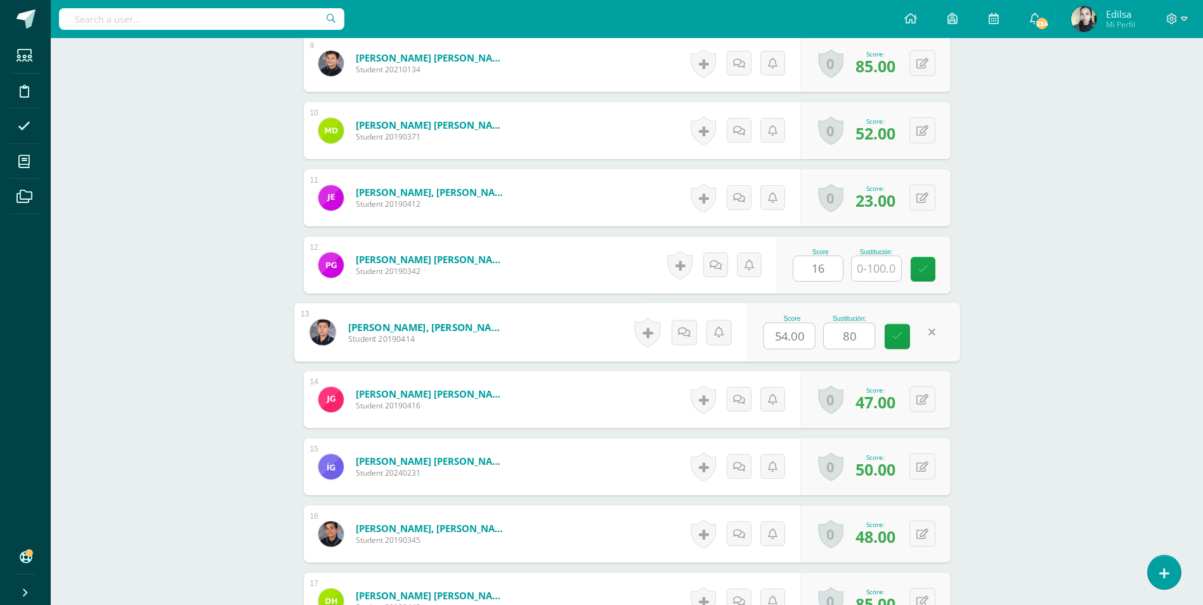
type input "80"
click at [884, 336] on div "Score 54.00 Sustitución: 80" at bounding box center [853, 332] width 213 height 59
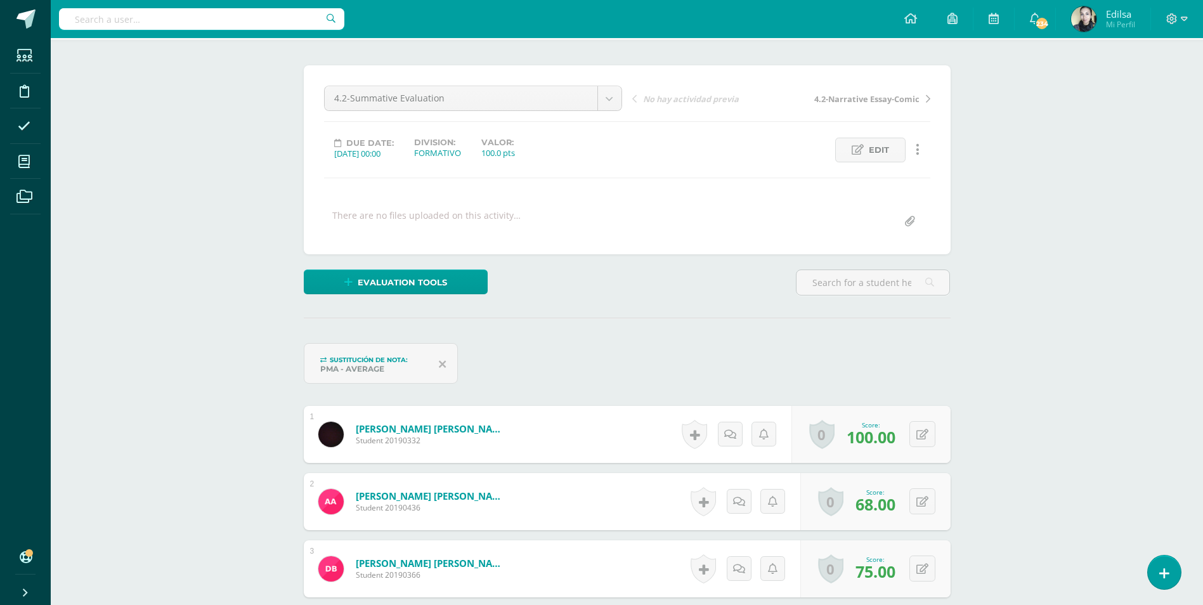
scroll to position [0, 0]
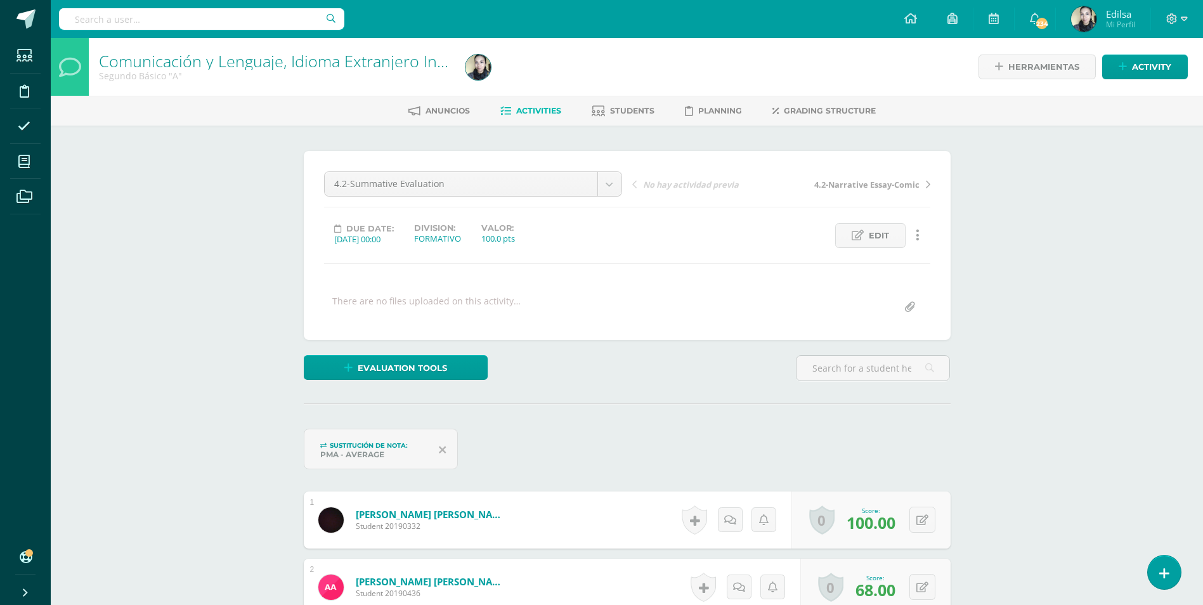
click at [538, 105] on link "Activities" at bounding box center [530, 111] width 61 height 20
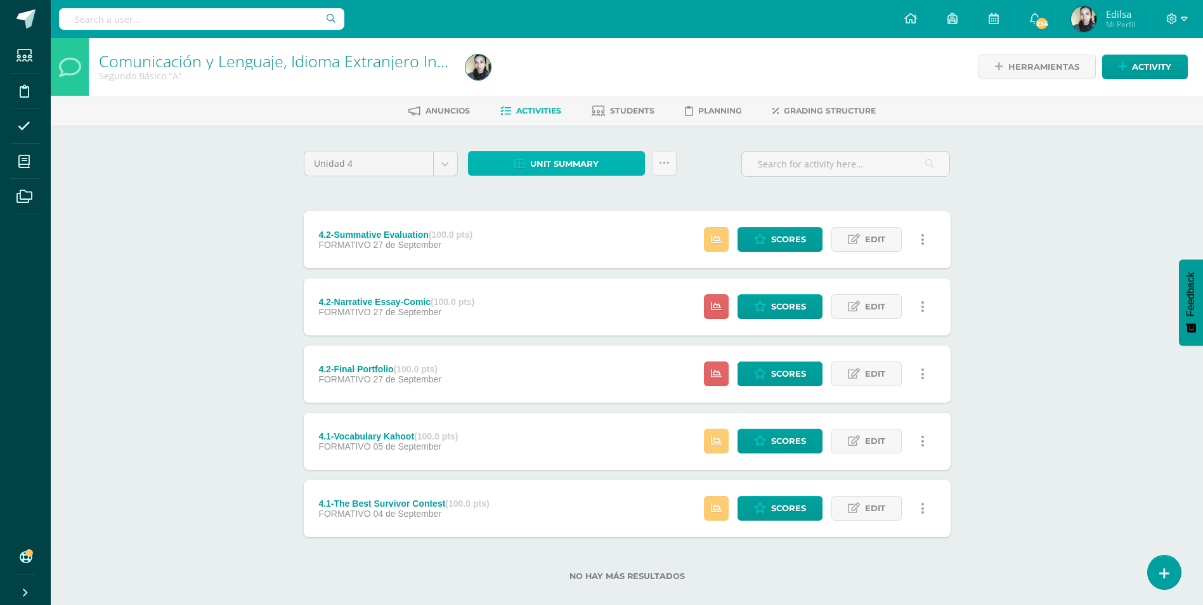
click at [584, 167] on span "Unit summary" at bounding box center [564, 163] width 69 height 23
click at [578, 84] on link "Download as HTML" at bounding box center [557, 82] width 121 height 20
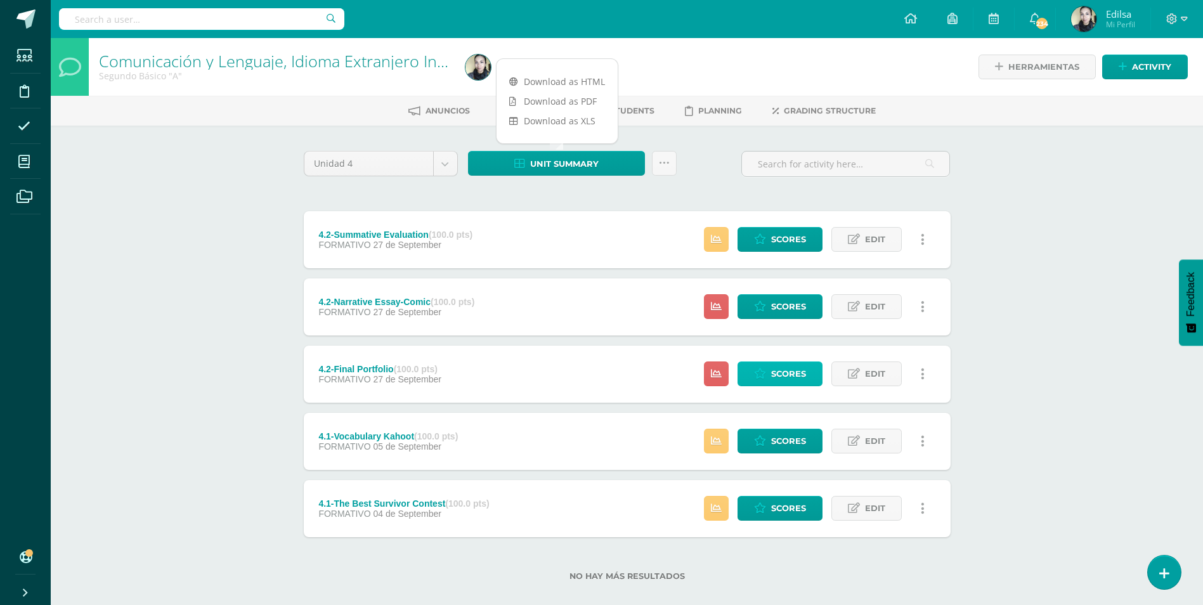
click at [753, 369] on link "Scores" at bounding box center [780, 374] width 85 height 25
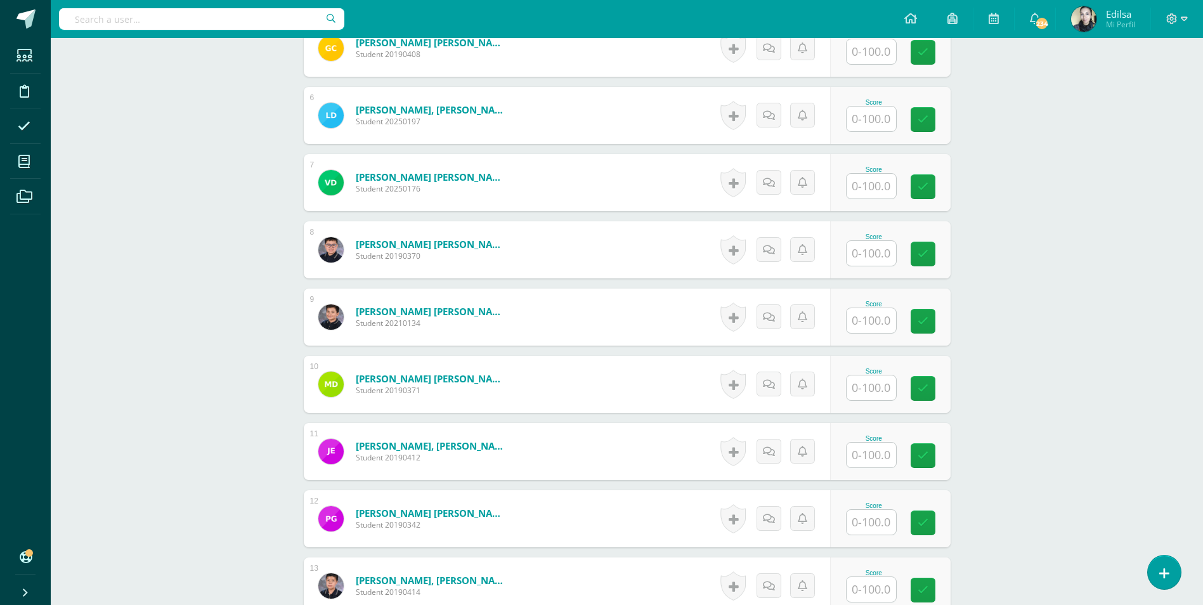
scroll to position [713, 0]
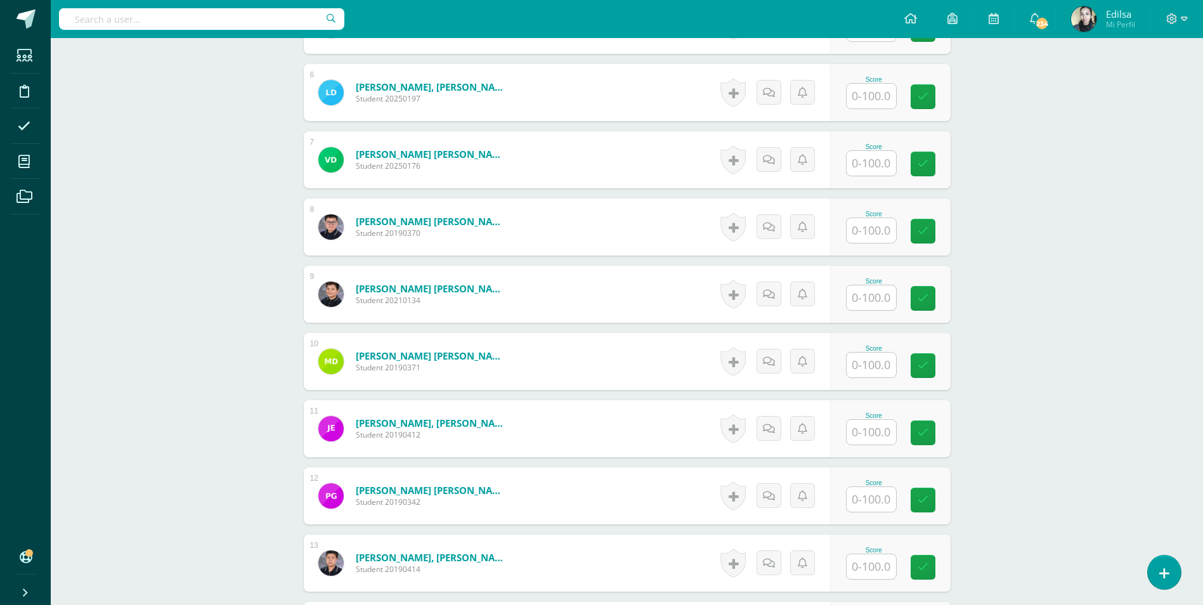
click at [876, 500] on input "text" at bounding box center [871, 499] width 49 height 25
type input "30"
click at [937, 492] on link at bounding box center [931, 499] width 25 height 25
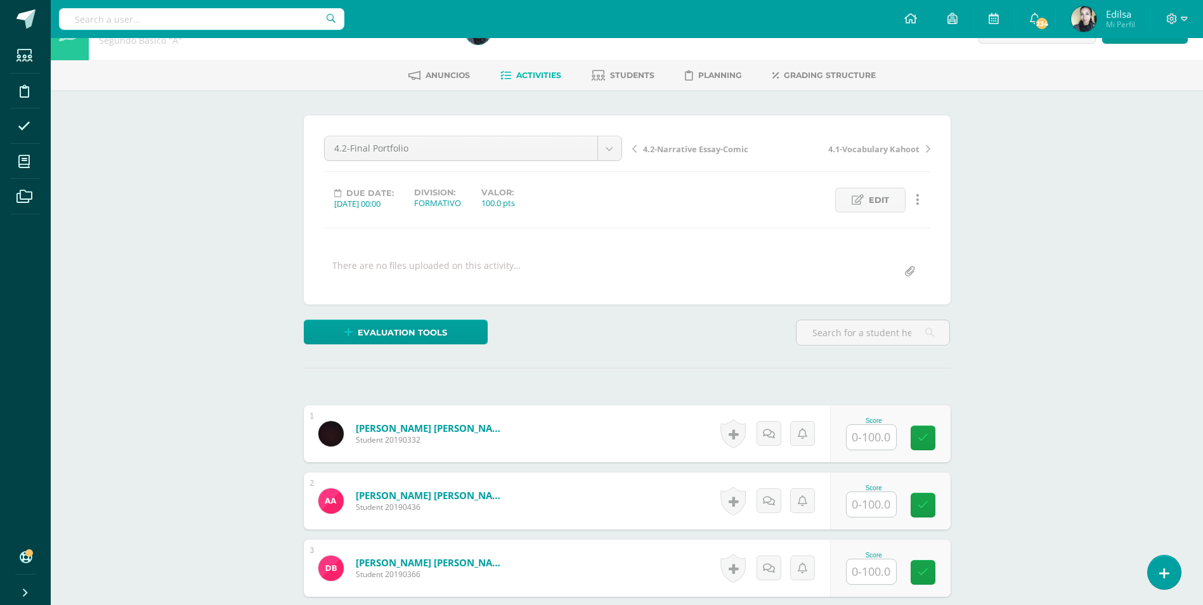
scroll to position [0, 0]
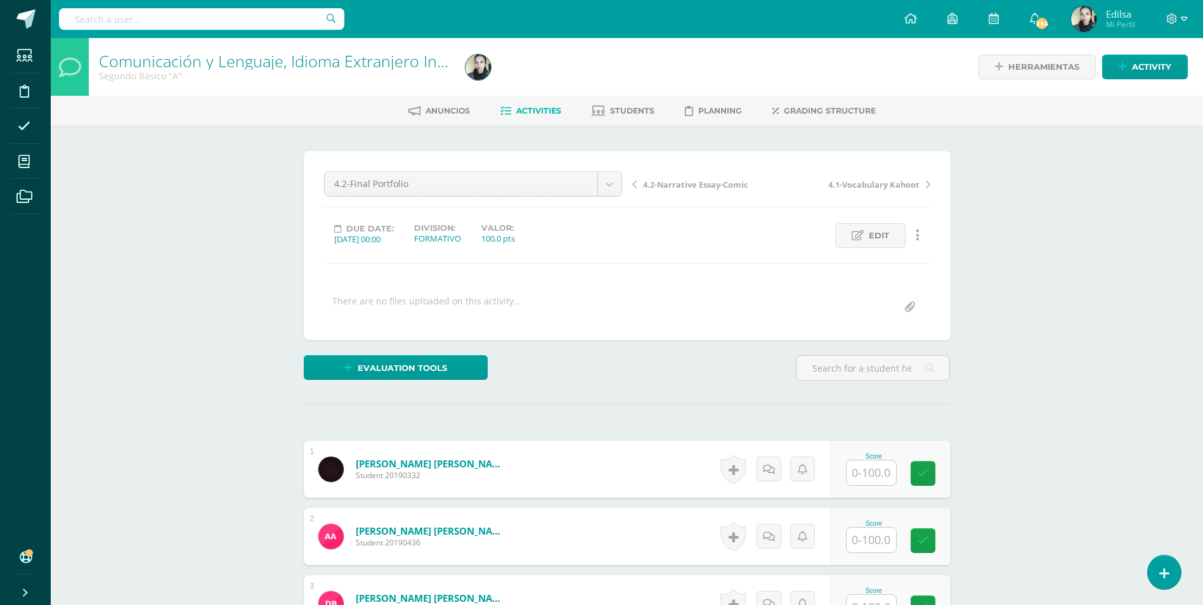
click at [667, 188] on span "4.2-Narrative Essay-Comic" at bounding box center [695, 184] width 105 height 11
